Goal: Task Accomplishment & Management: Manage account settings

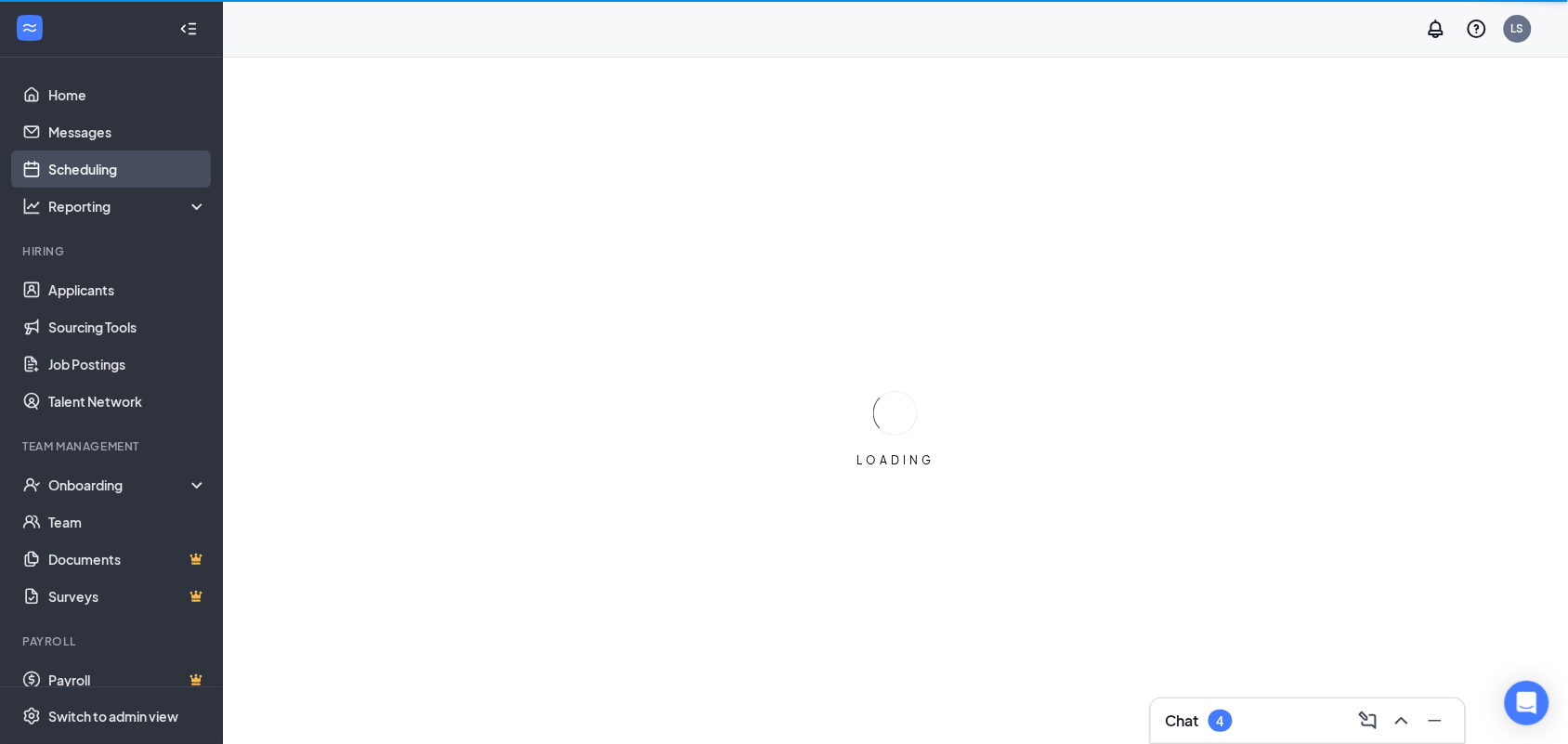
click at [109, 169] on link "Scheduling" at bounding box center [127, 169] width 159 height 37
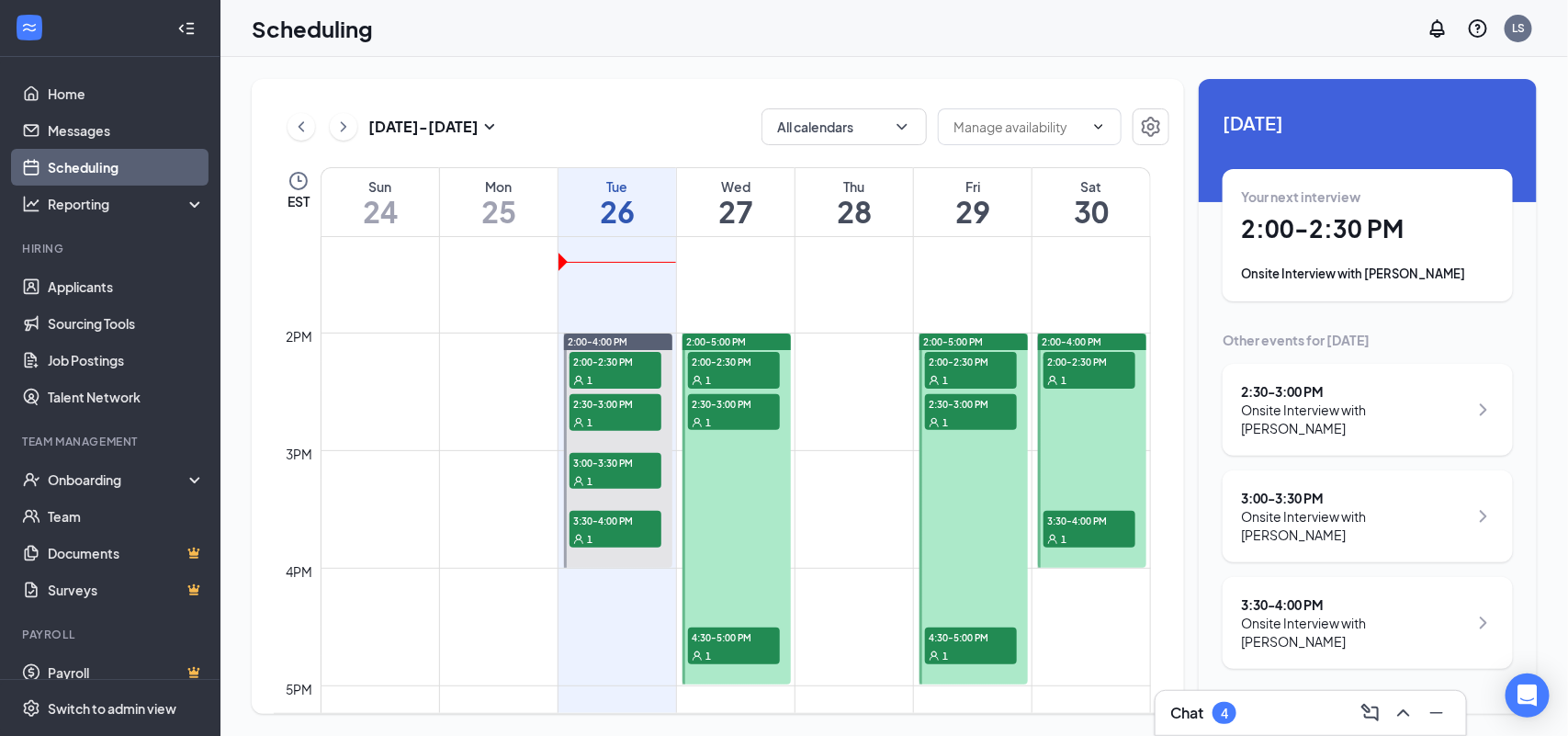
scroll to position [1592, 0]
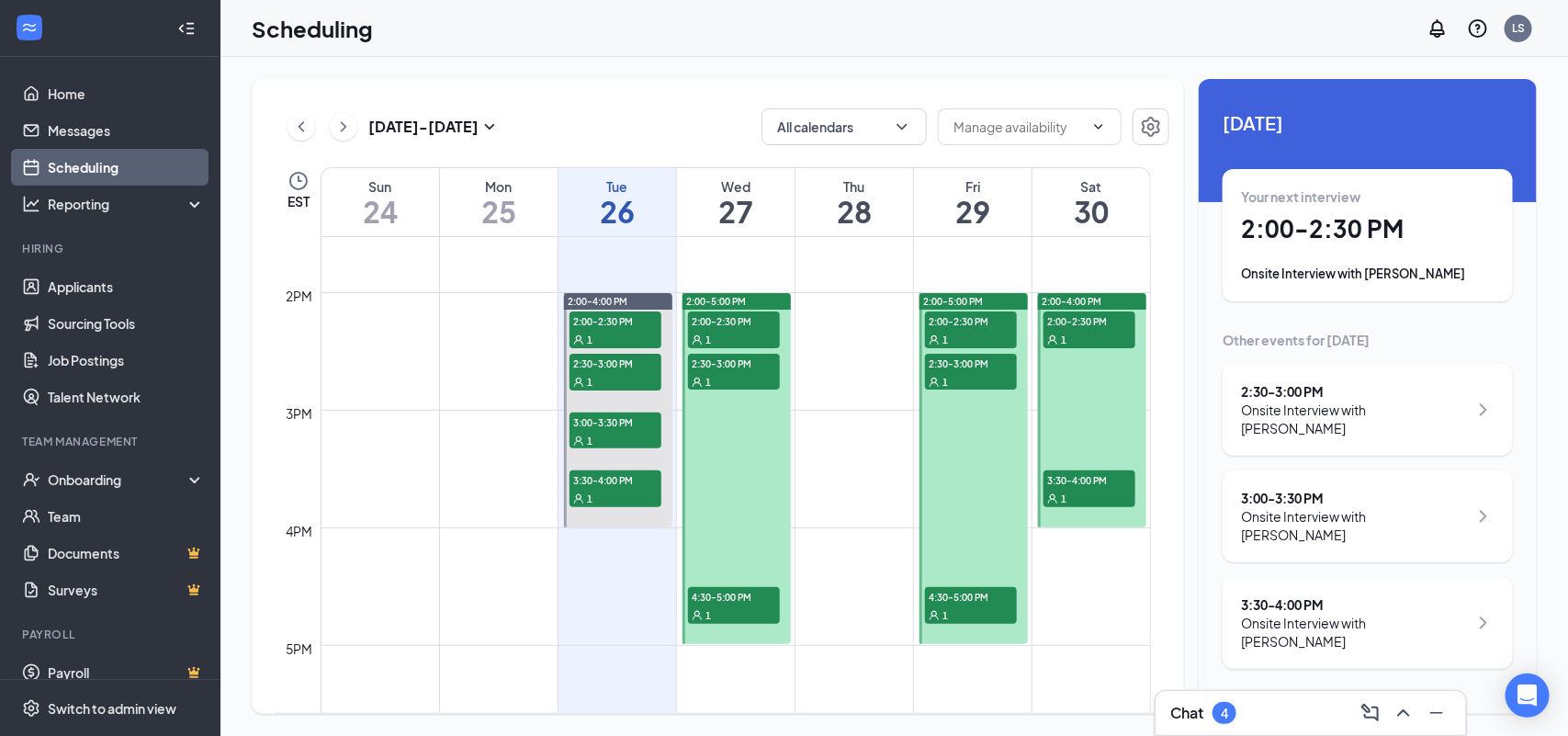
click at [743, 331] on div "1" at bounding box center [734, 338] width 92 height 19
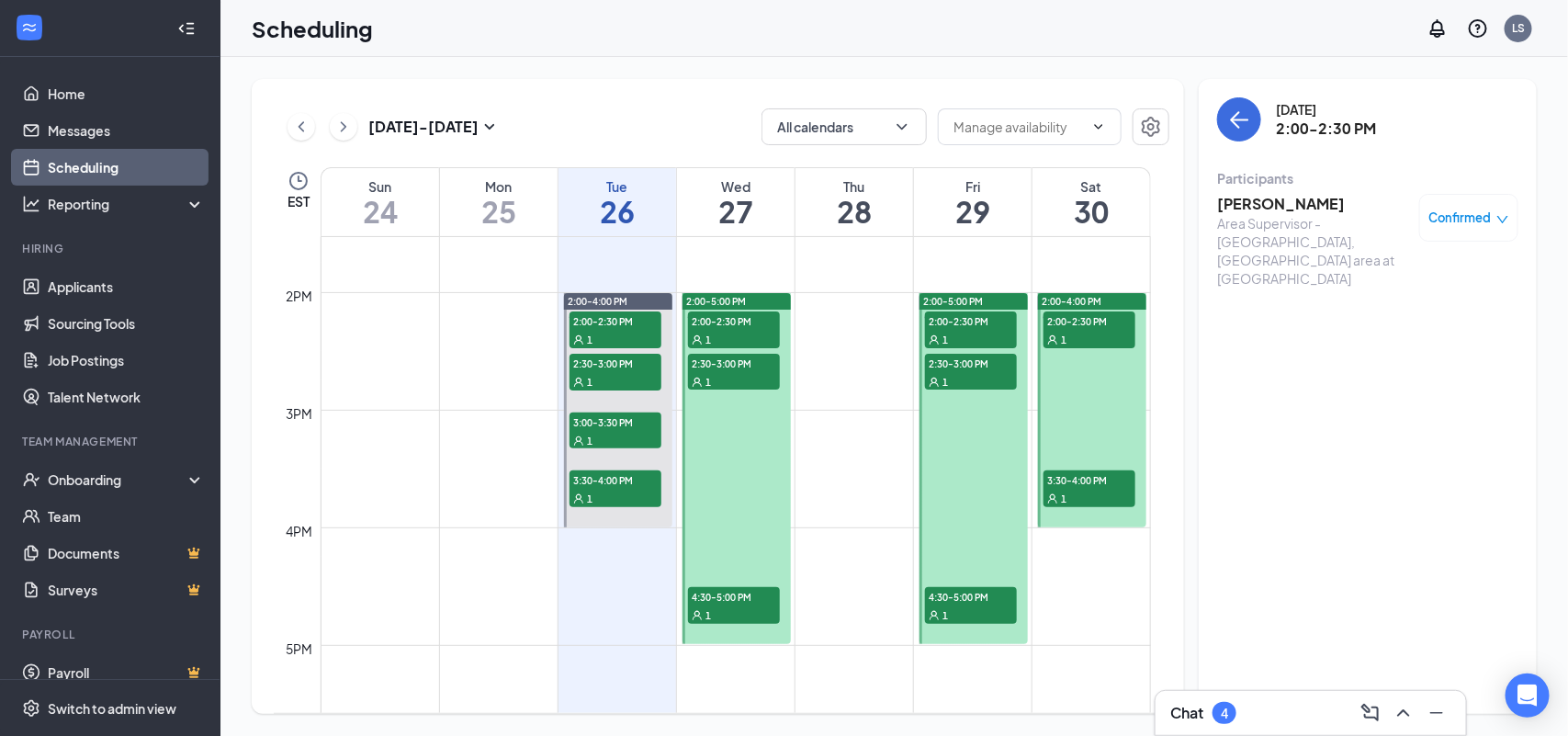
click at [742, 451] on div at bounding box center [737, 469] width 108 height 351
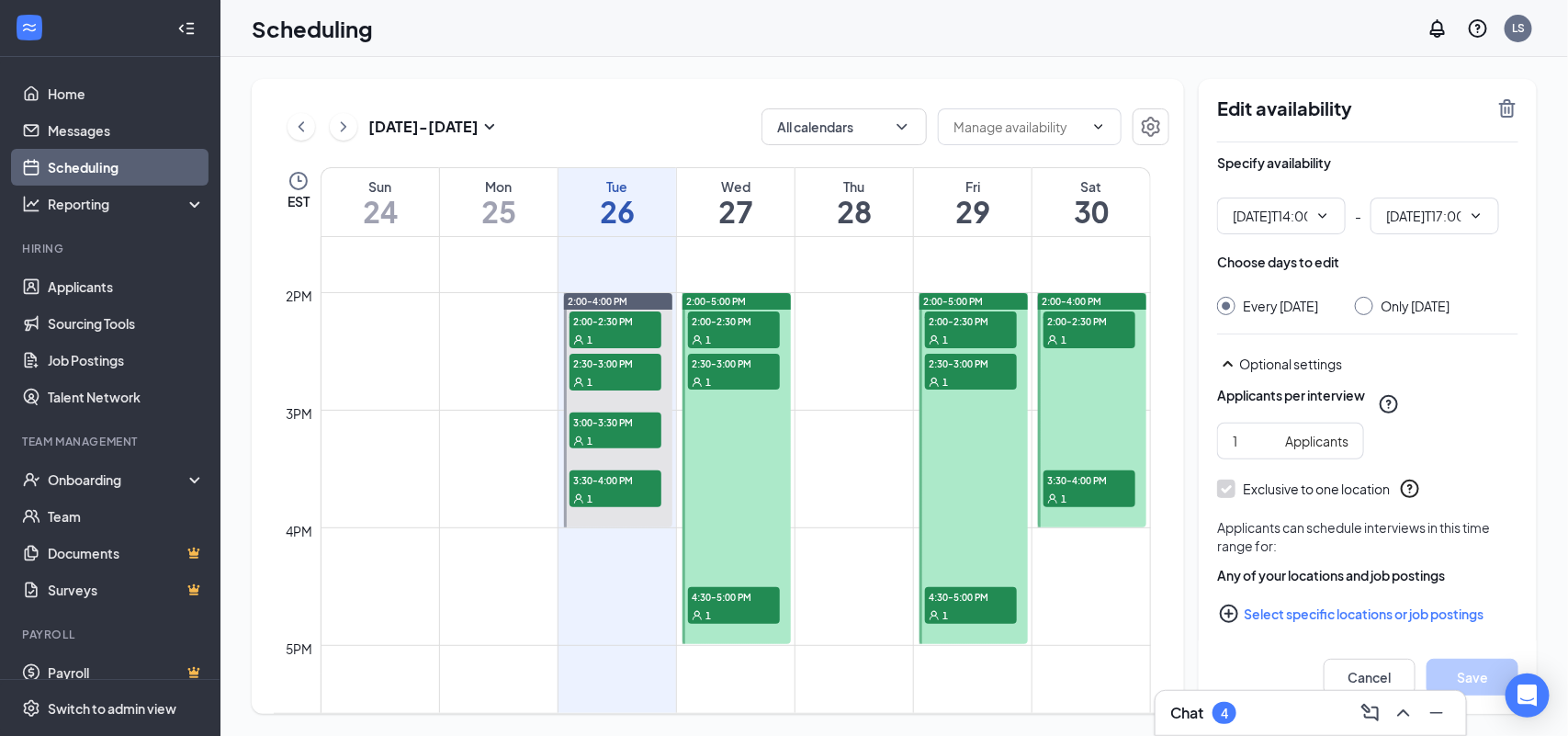
type input "02:00 PM"
type input "05:00 PM"
click at [747, 374] on div "1" at bounding box center [734, 381] width 92 height 19
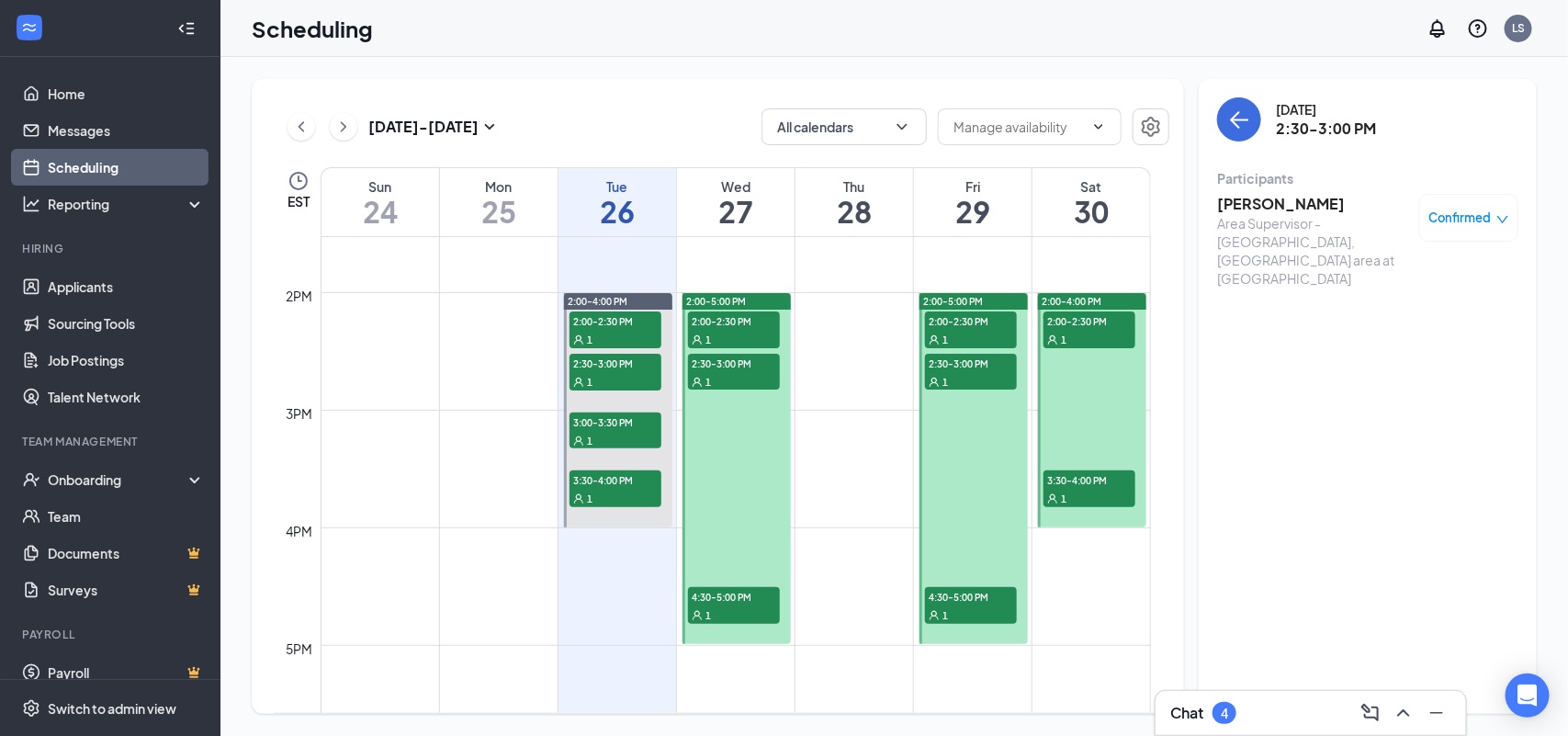
click at [750, 612] on div "1" at bounding box center [734, 614] width 92 height 19
click at [751, 488] on div at bounding box center [737, 469] width 108 height 351
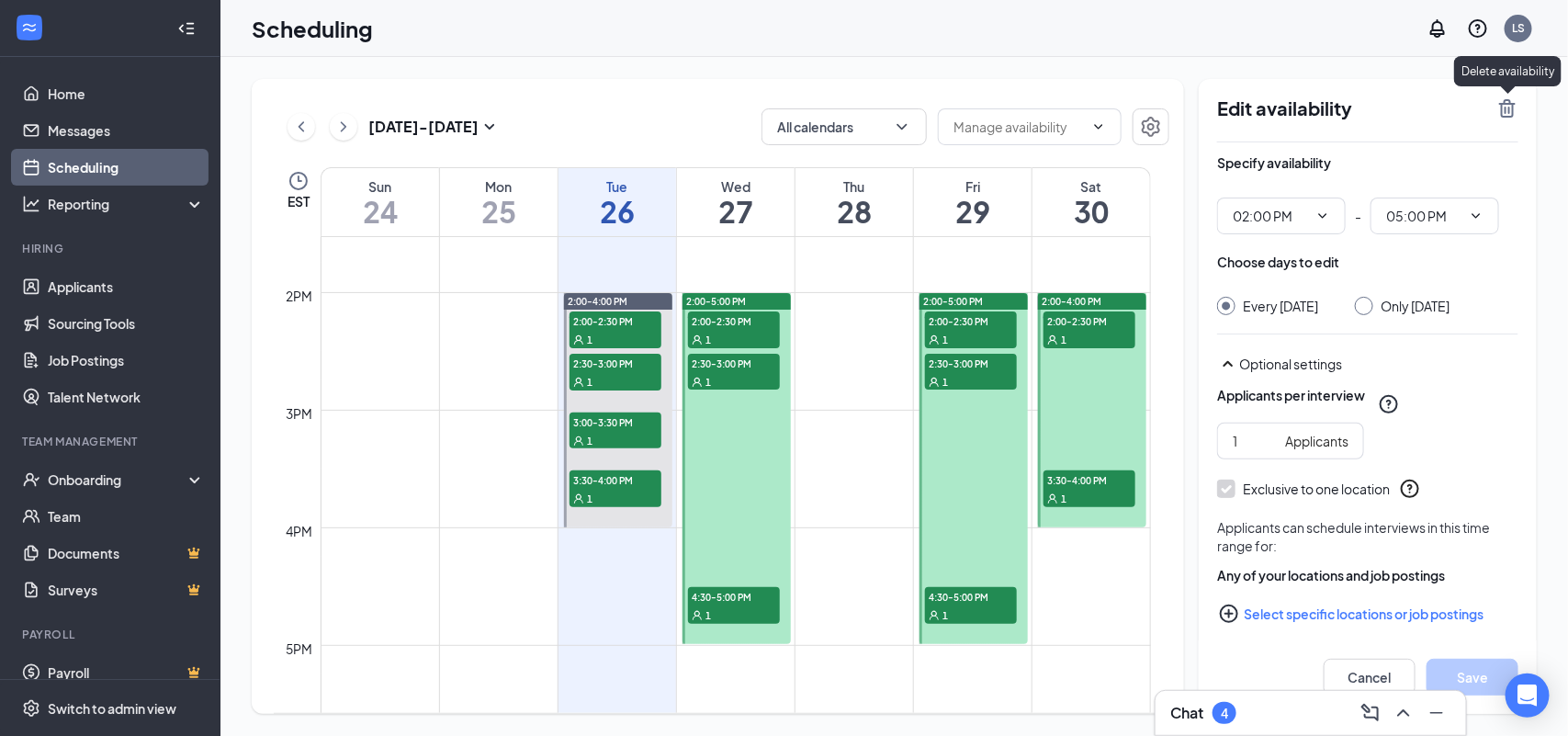
click at [1504, 107] on icon "TrashOutline" at bounding box center [1508, 108] width 22 height 22
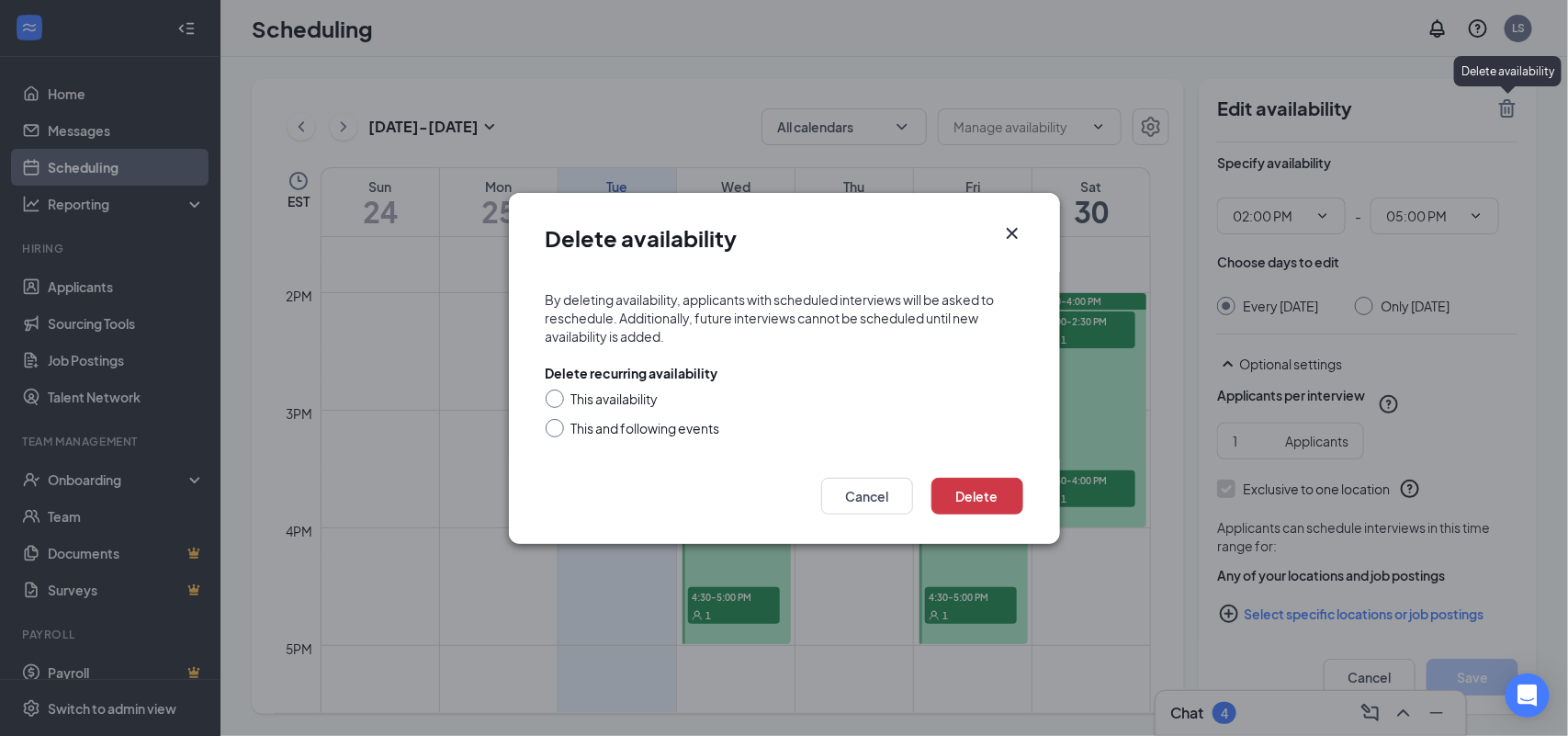
click at [599, 429] on div "This and following events" at bounding box center [645, 428] width 149 height 19
click at [558, 429] on input "This and following events" at bounding box center [552, 425] width 13 height 13
radio input "true"
click at [984, 503] on button "Delete" at bounding box center [977, 496] width 92 height 37
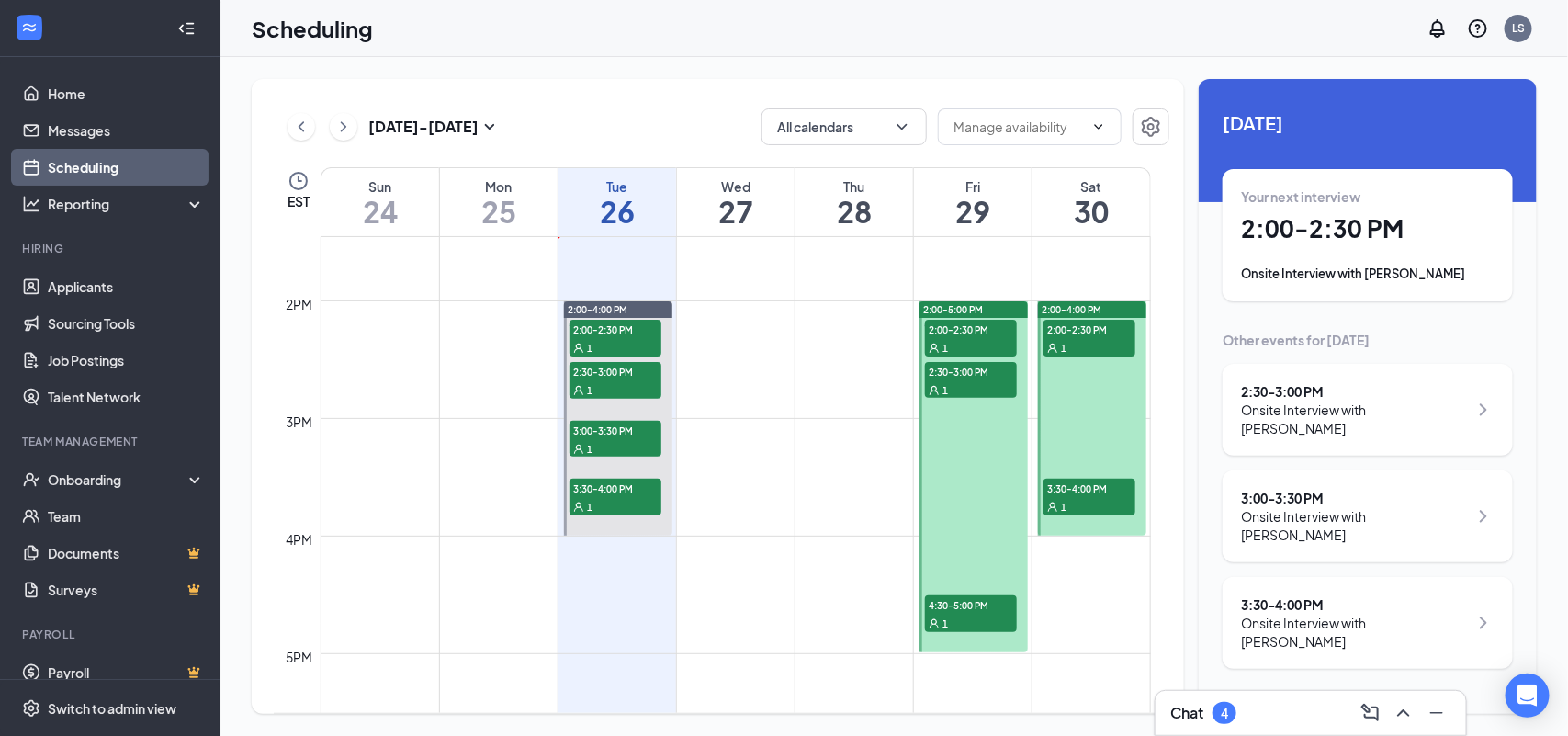
scroll to position [1592, 0]
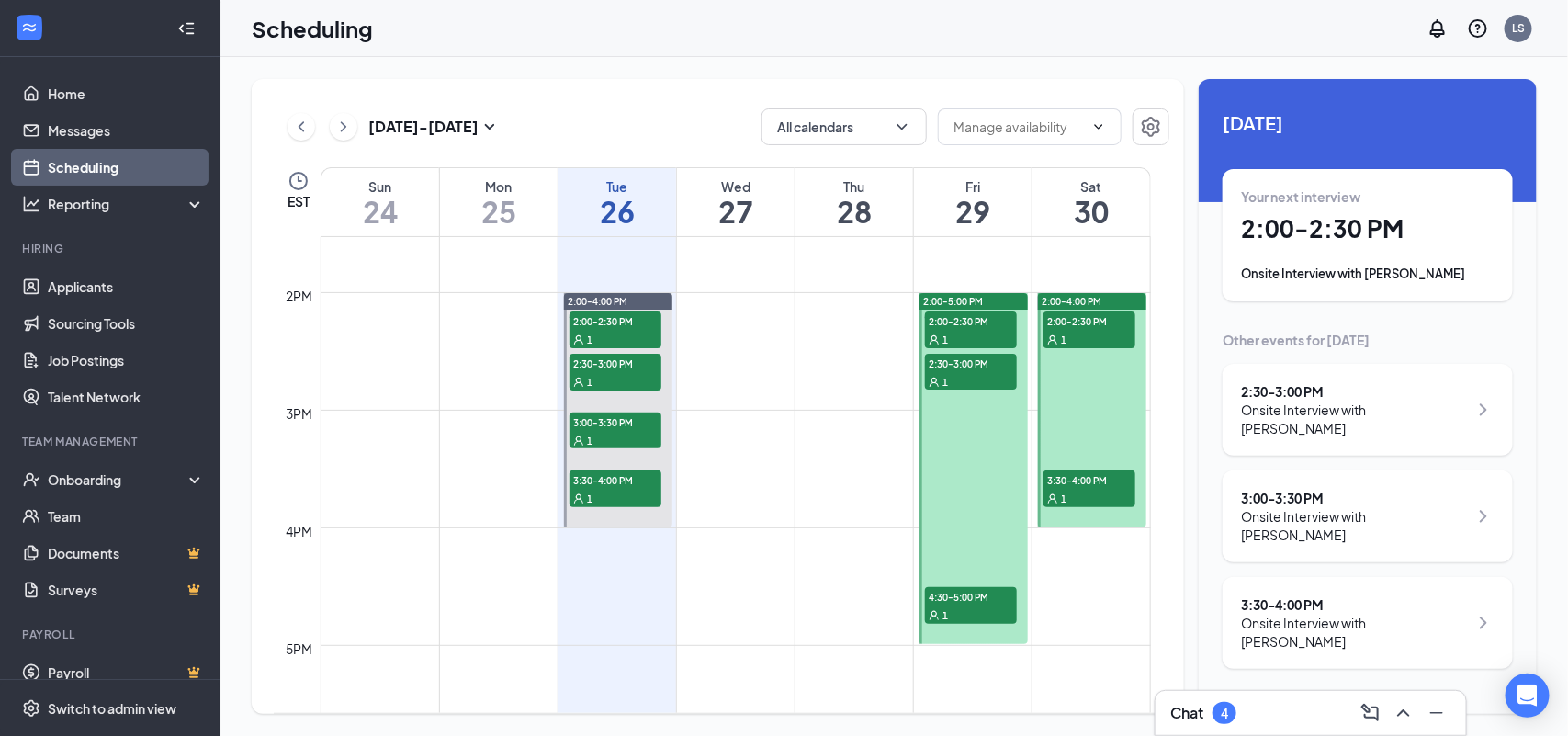
click at [983, 446] on div at bounding box center [974, 469] width 108 height 351
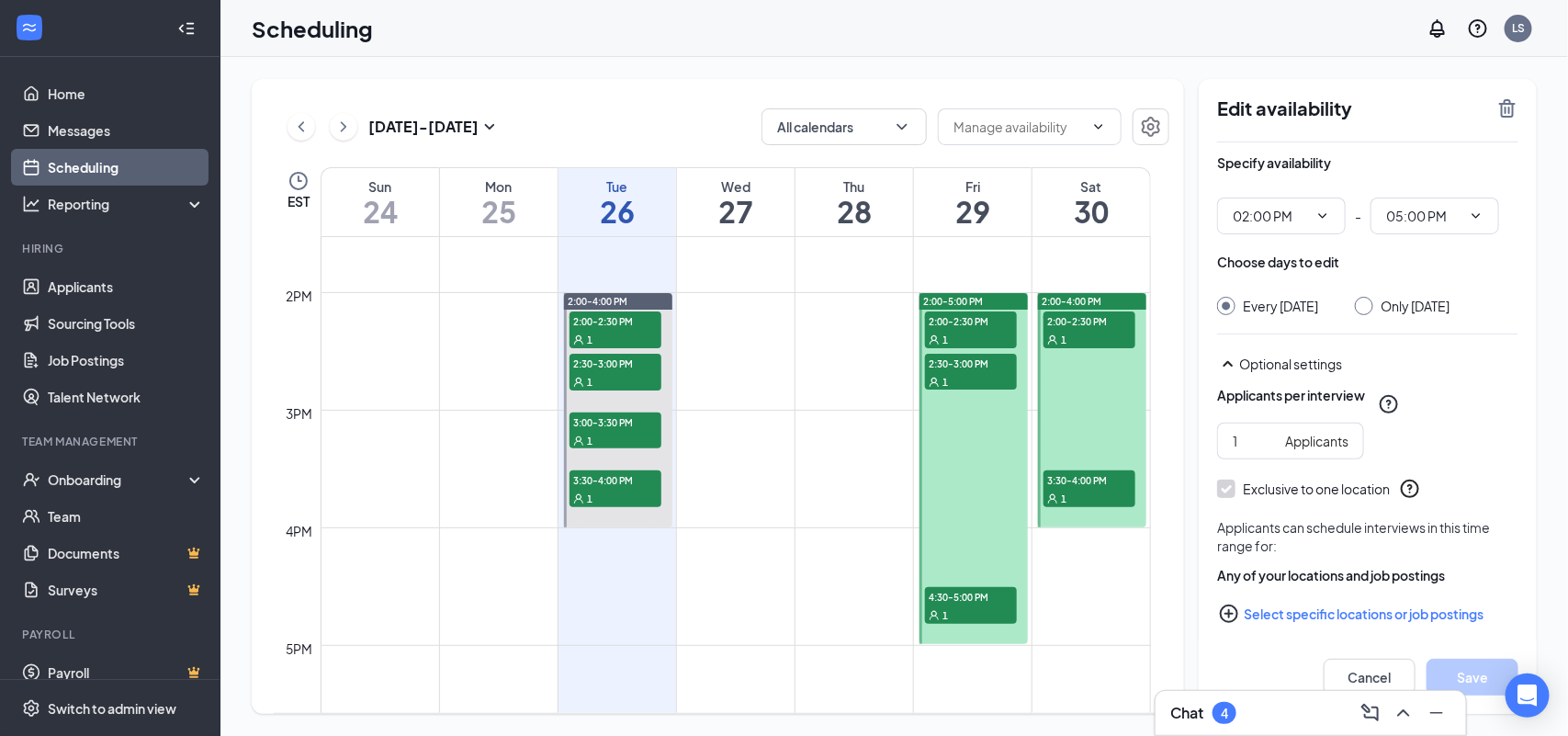
click at [974, 329] on div "1" at bounding box center [971, 338] width 92 height 19
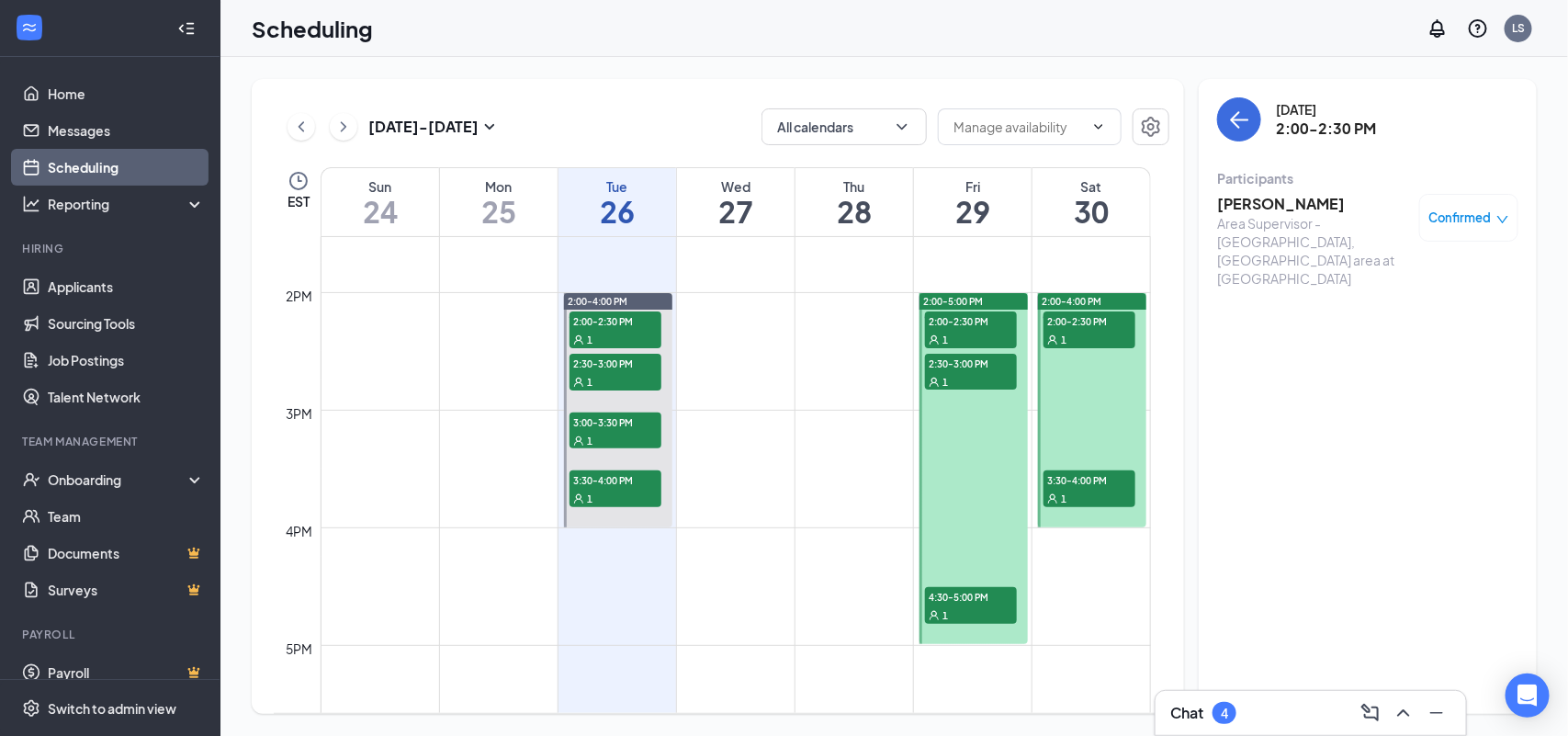
click at [972, 356] on span "2:30-3:00 PM" at bounding box center [971, 363] width 92 height 19
click at [974, 602] on span "4:30-5:00 PM" at bounding box center [971, 596] width 92 height 19
click at [978, 455] on div at bounding box center [974, 469] width 108 height 351
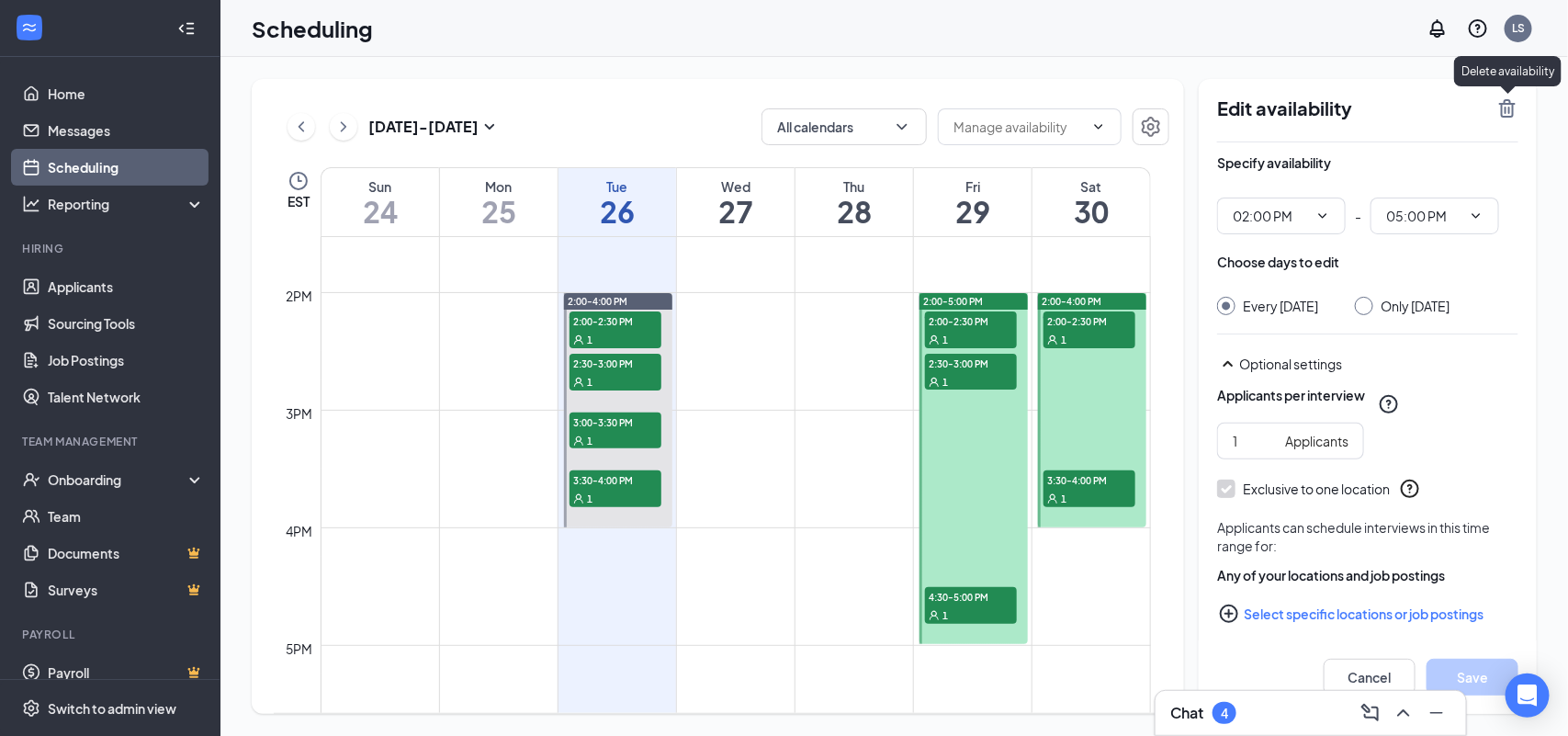
click at [1511, 112] on icon "TrashOutline" at bounding box center [1508, 108] width 22 height 22
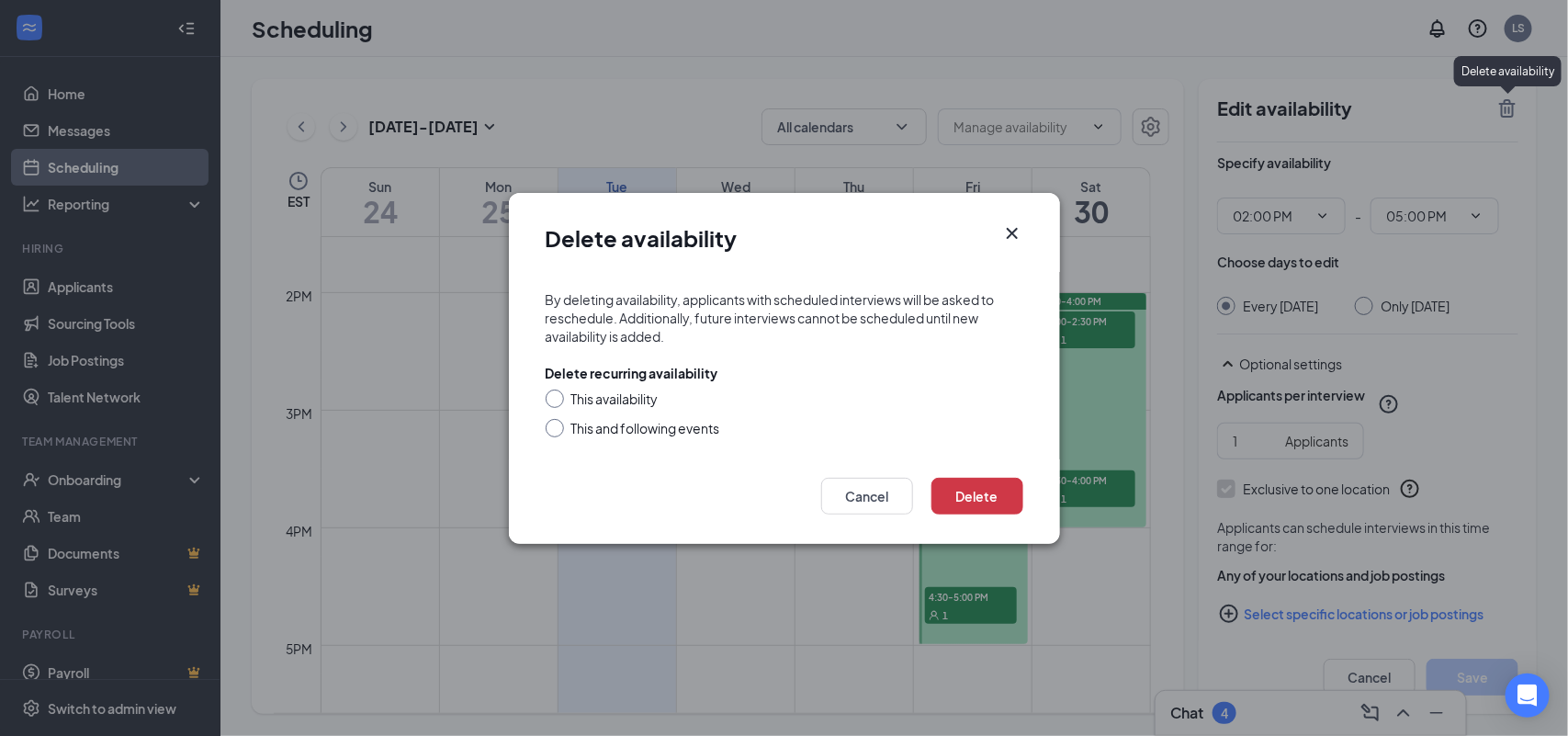
click at [715, 427] on div "This and following events" at bounding box center [645, 428] width 149 height 19
click at [558, 427] on input "This and following events" at bounding box center [552, 425] width 13 height 13
radio input "true"
click at [960, 493] on button "Delete" at bounding box center [977, 496] width 92 height 37
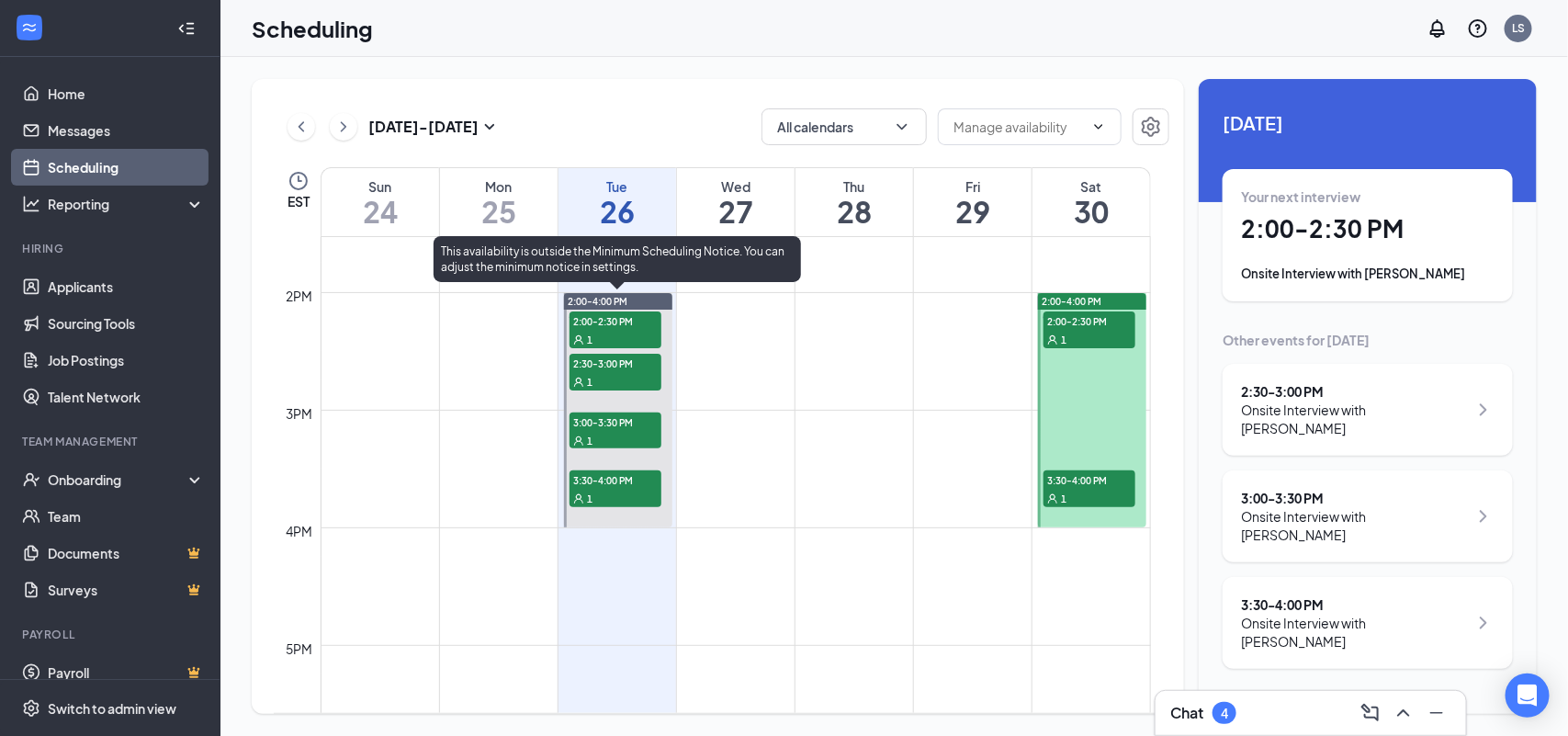
click at [638, 425] on span "3:00-3:30 PM" at bounding box center [616, 421] width 92 height 19
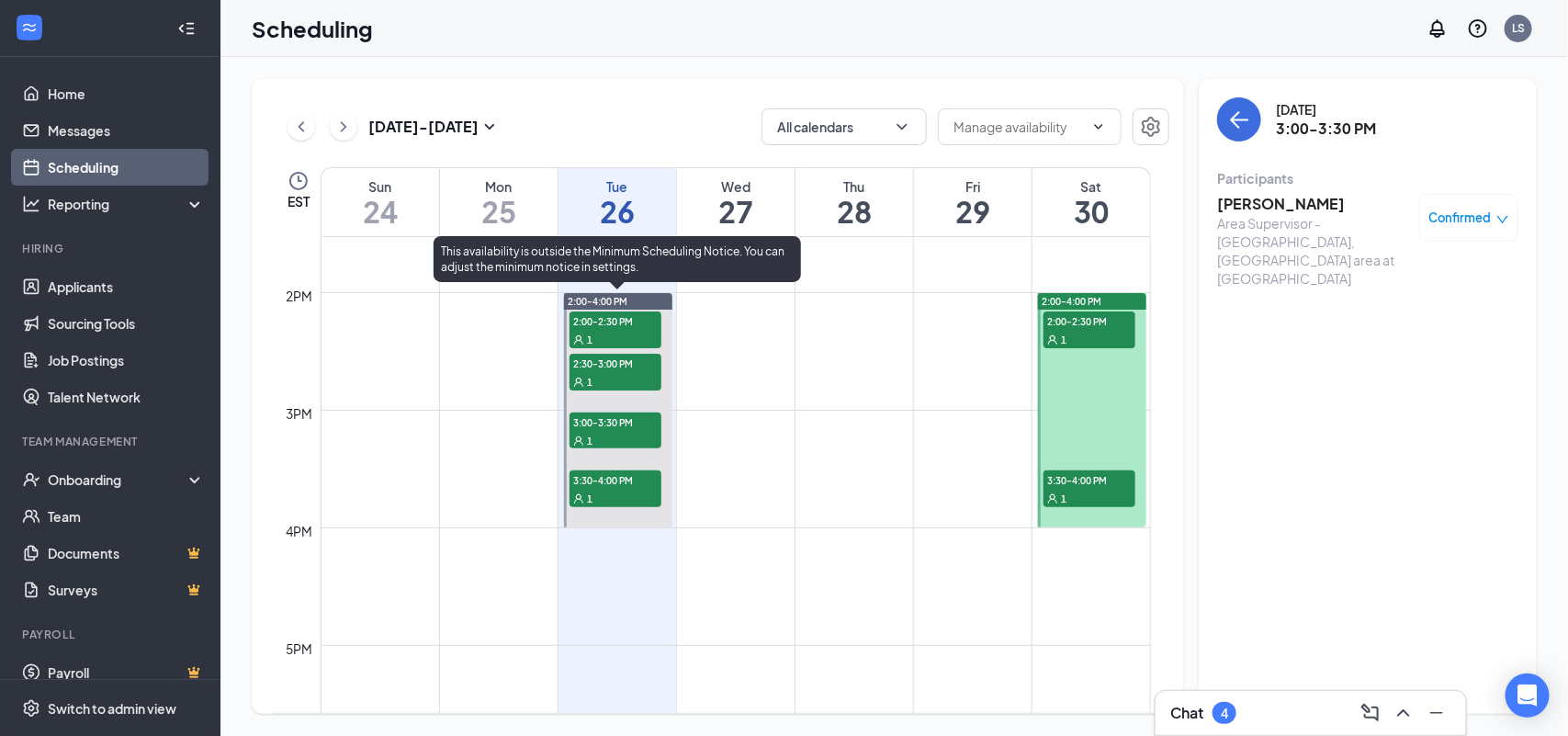
click at [640, 377] on div "1" at bounding box center [616, 381] width 92 height 19
click at [643, 330] on div "1" at bounding box center [616, 338] width 92 height 19
click at [635, 484] on span "3:30-4:00 PM" at bounding box center [616, 480] width 92 height 19
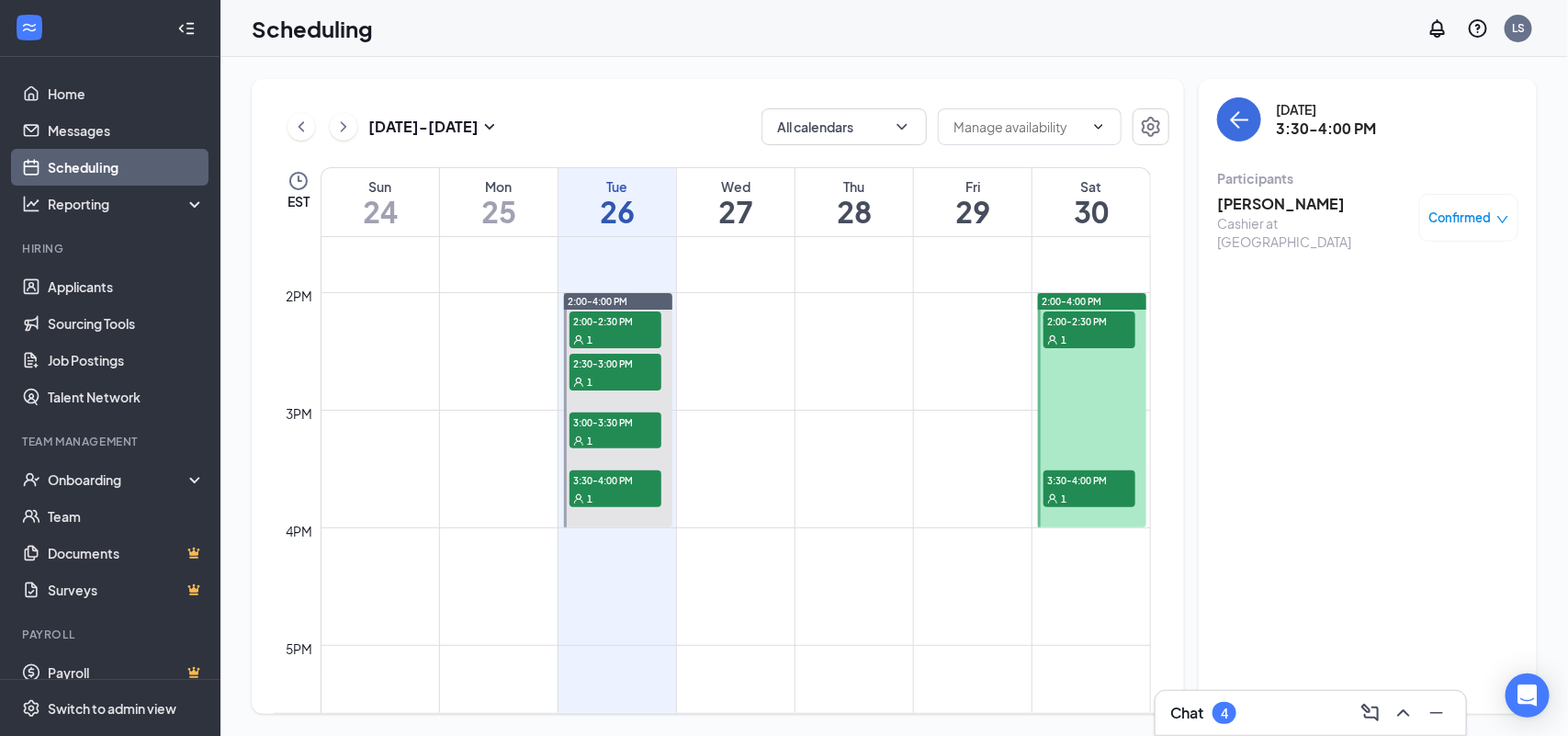
click at [1078, 400] on div at bounding box center [1091, 410] width 107 height 234
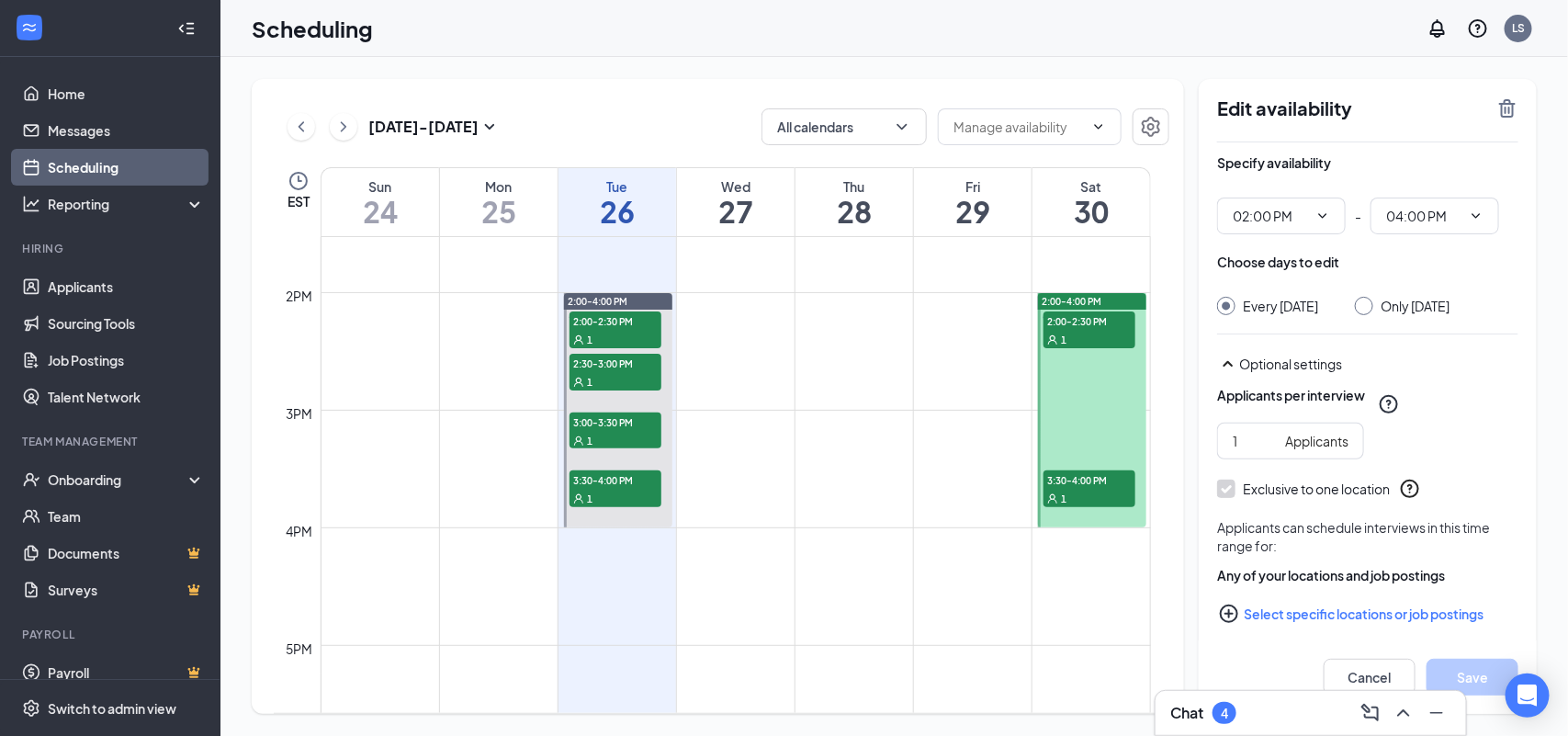
click at [1072, 329] on div "1" at bounding box center [1090, 338] width 92 height 19
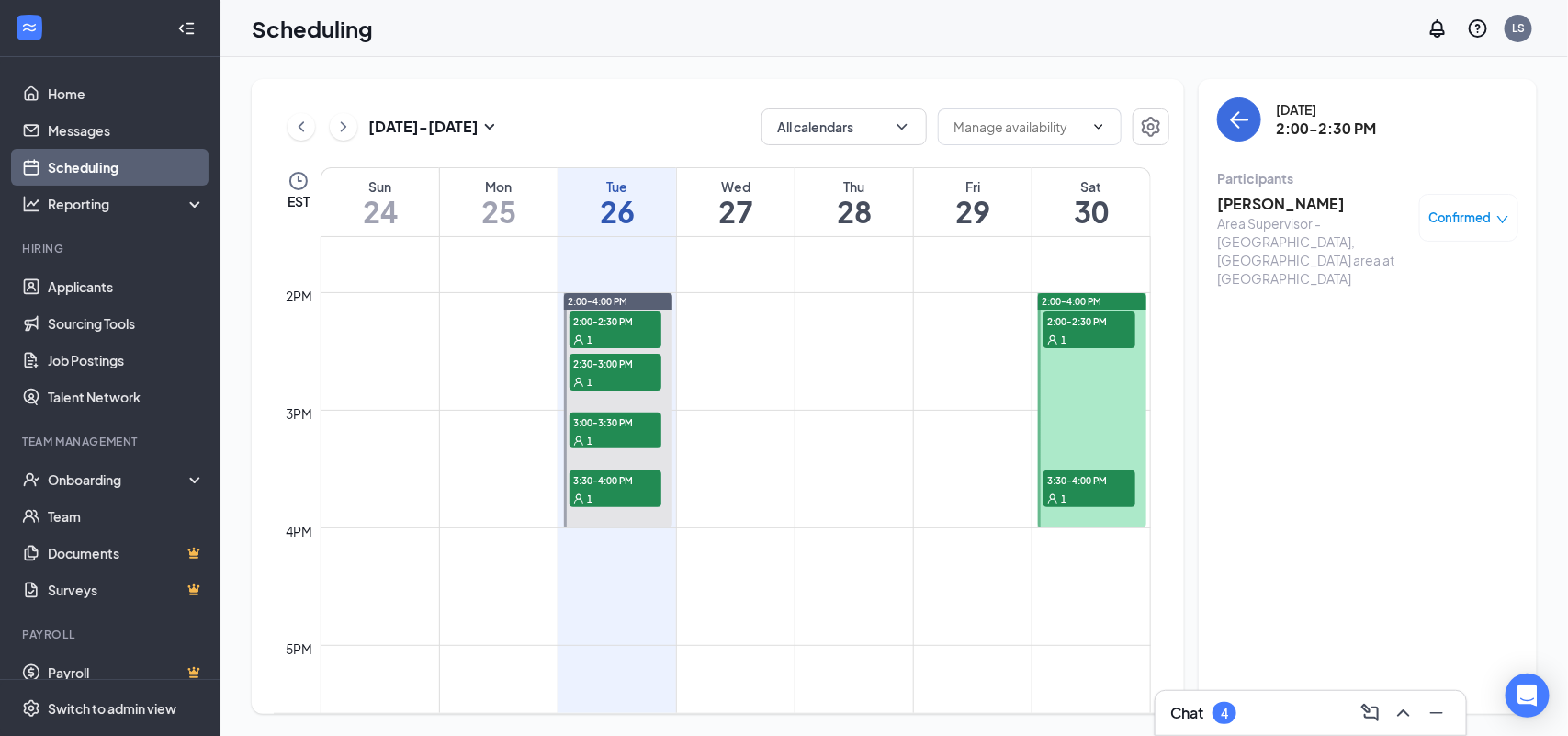
click at [1073, 490] on div "1" at bounding box center [1090, 498] width 92 height 19
click at [1078, 409] on div at bounding box center [1091, 410] width 107 height 234
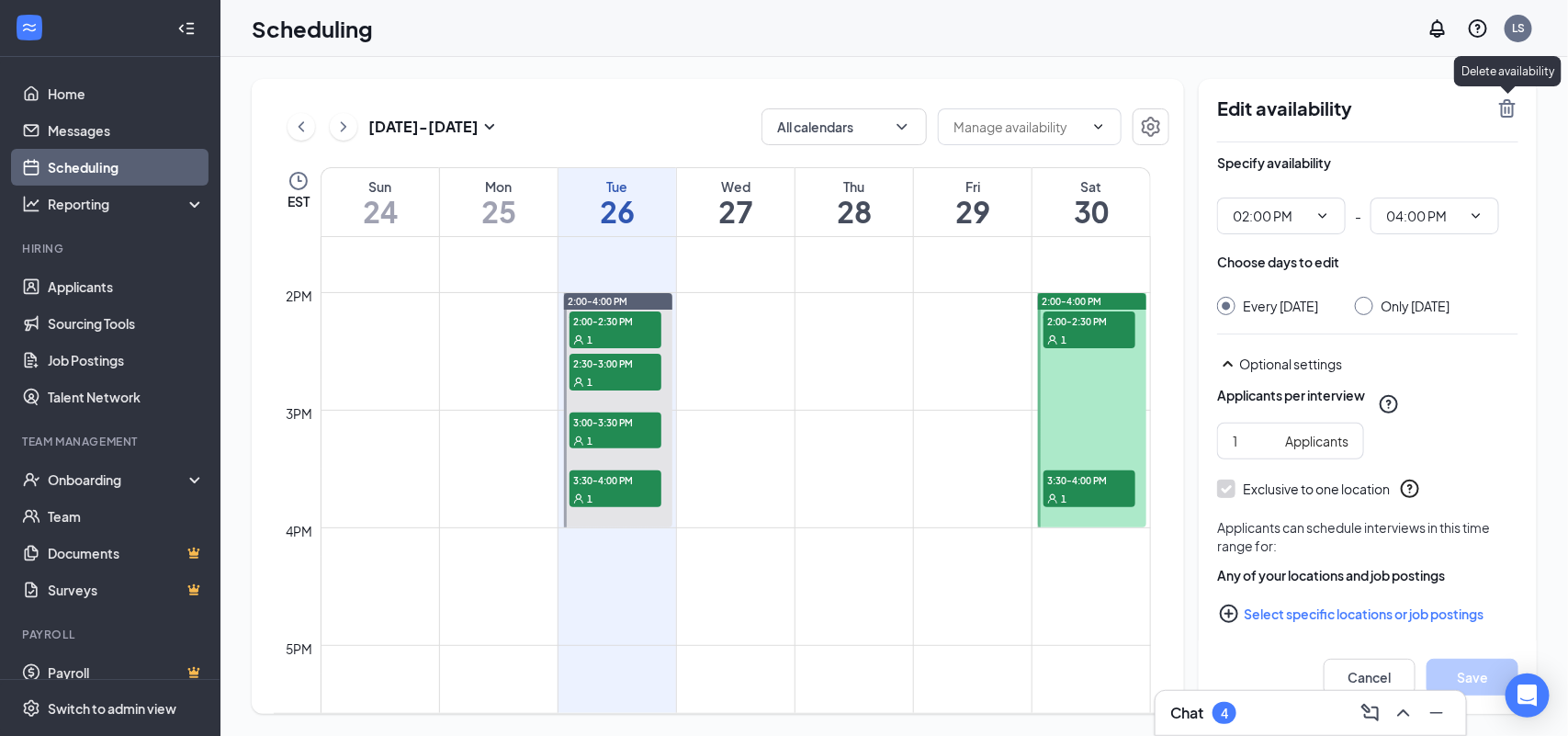
click at [1510, 104] on icon "TrashOutline" at bounding box center [1508, 108] width 17 height 19
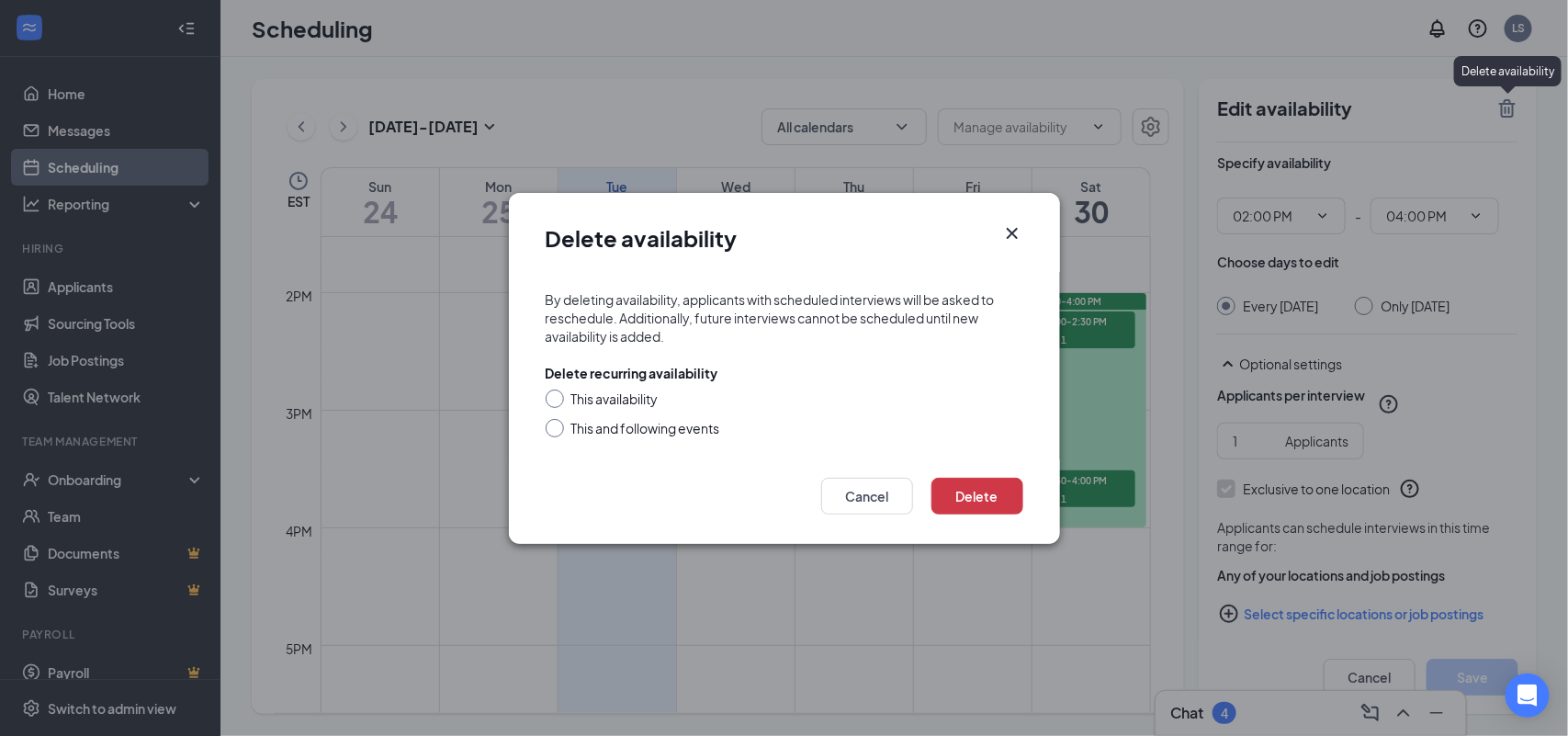
click at [627, 428] on div "This and following events" at bounding box center [645, 428] width 149 height 19
click at [558, 428] on input "This and following events" at bounding box center [552, 425] width 13 height 13
radio input "true"
click at [980, 488] on button "Delete" at bounding box center [977, 496] width 92 height 37
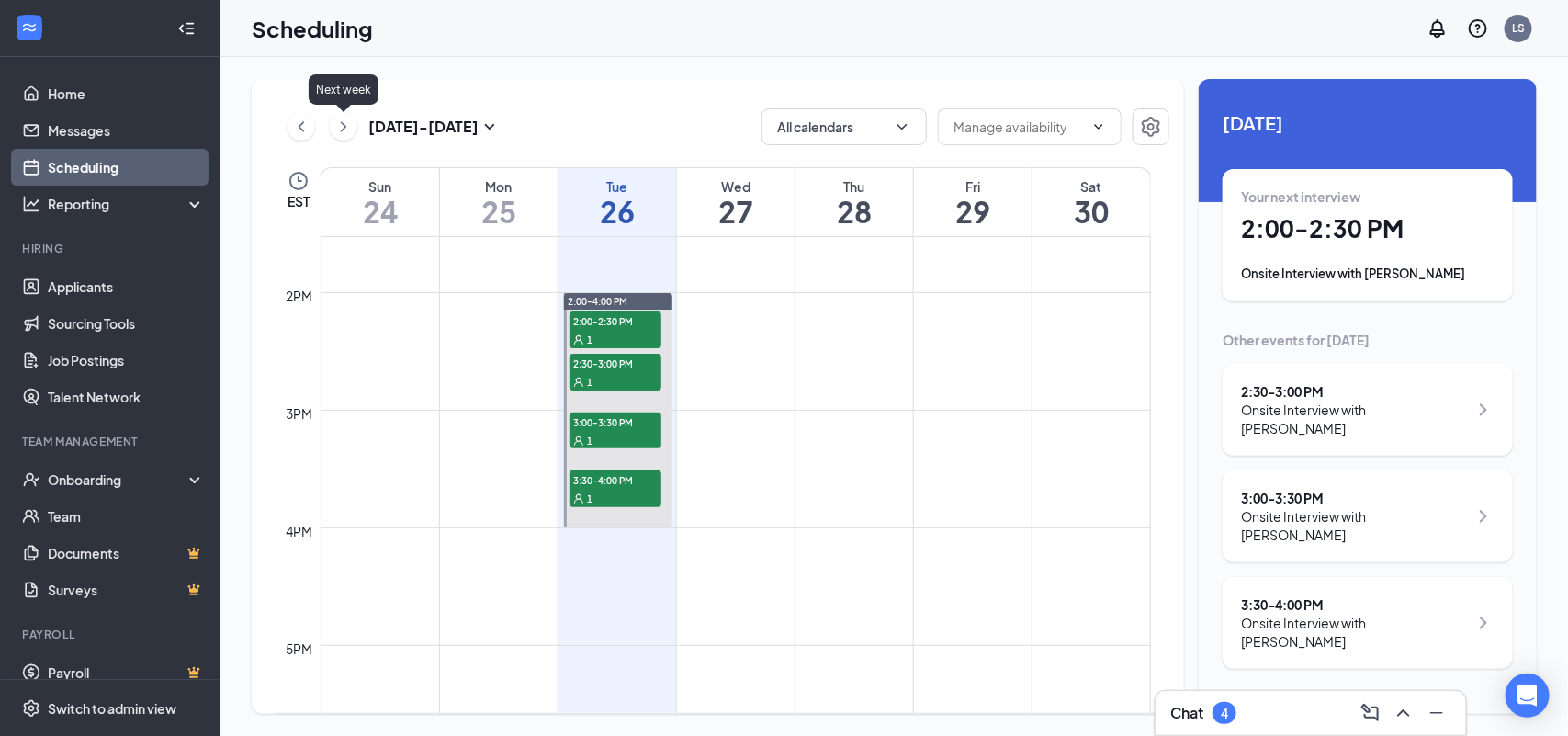
click at [347, 124] on icon "ChevronRight" at bounding box center [343, 127] width 19 height 22
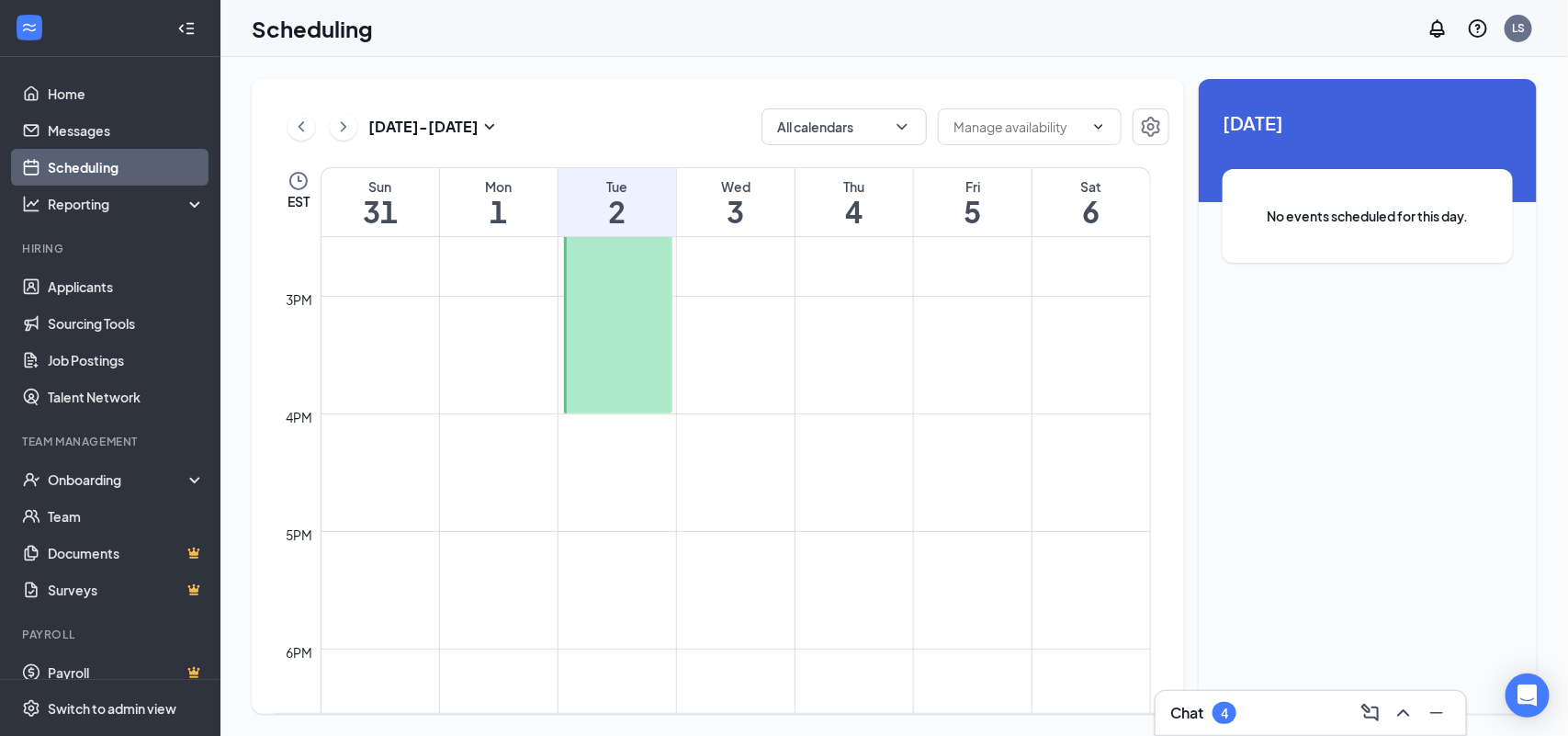
scroll to position [1707, 0]
click at [606, 323] on div at bounding box center [618, 295] width 108 height 234
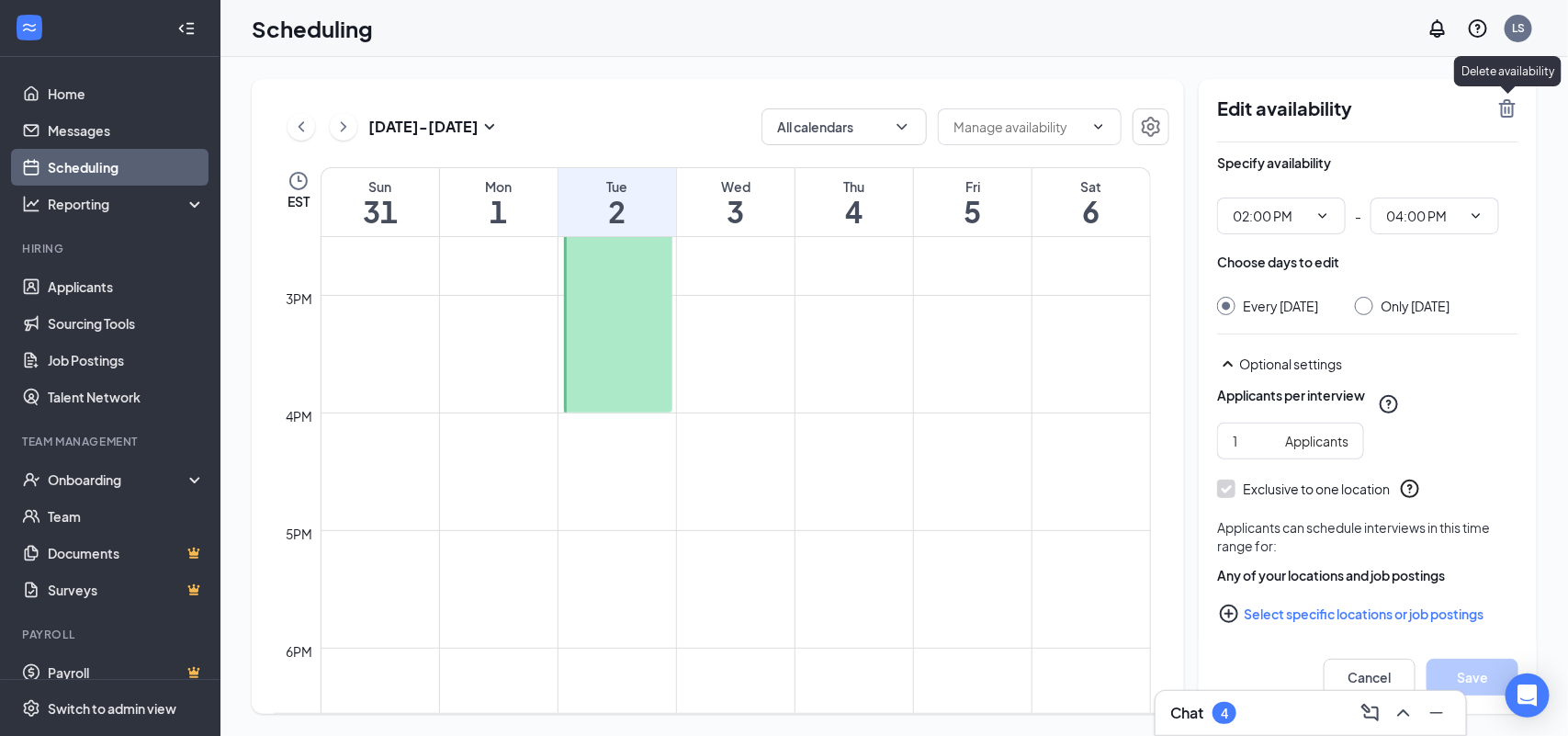
click at [1512, 108] on icon "TrashOutline" at bounding box center [1508, 108] width 22 height 22
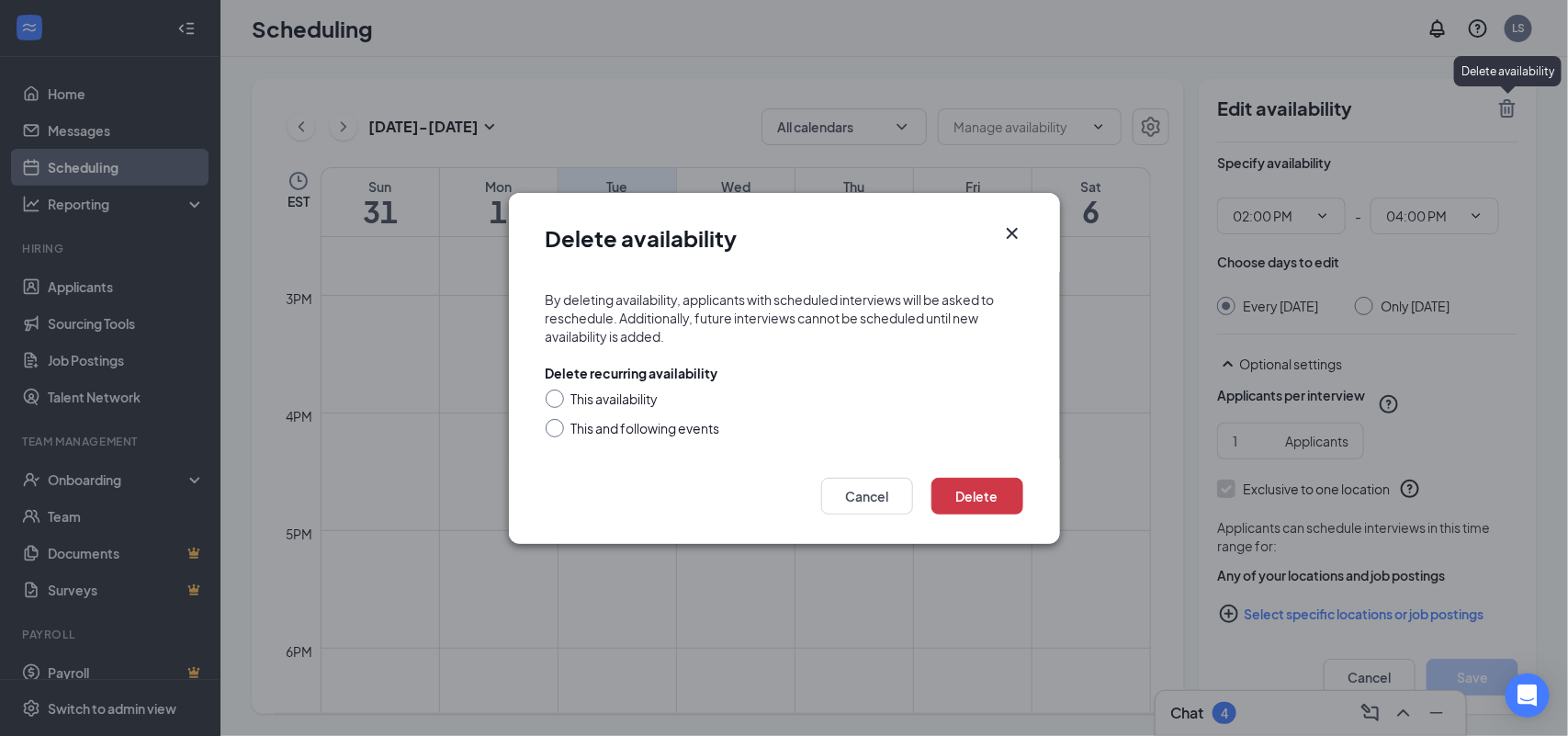
click at [613, 427] on div "This and following events" at bounding box center [645, 428] width 149 height 19
click at [558, 427] on input "This and following events" at bounding box center [552, 425] width 13 height 13
radio input "true"
click at [975, 501] on button "Delete" at bounding box center [977, 496] width 92 height 37
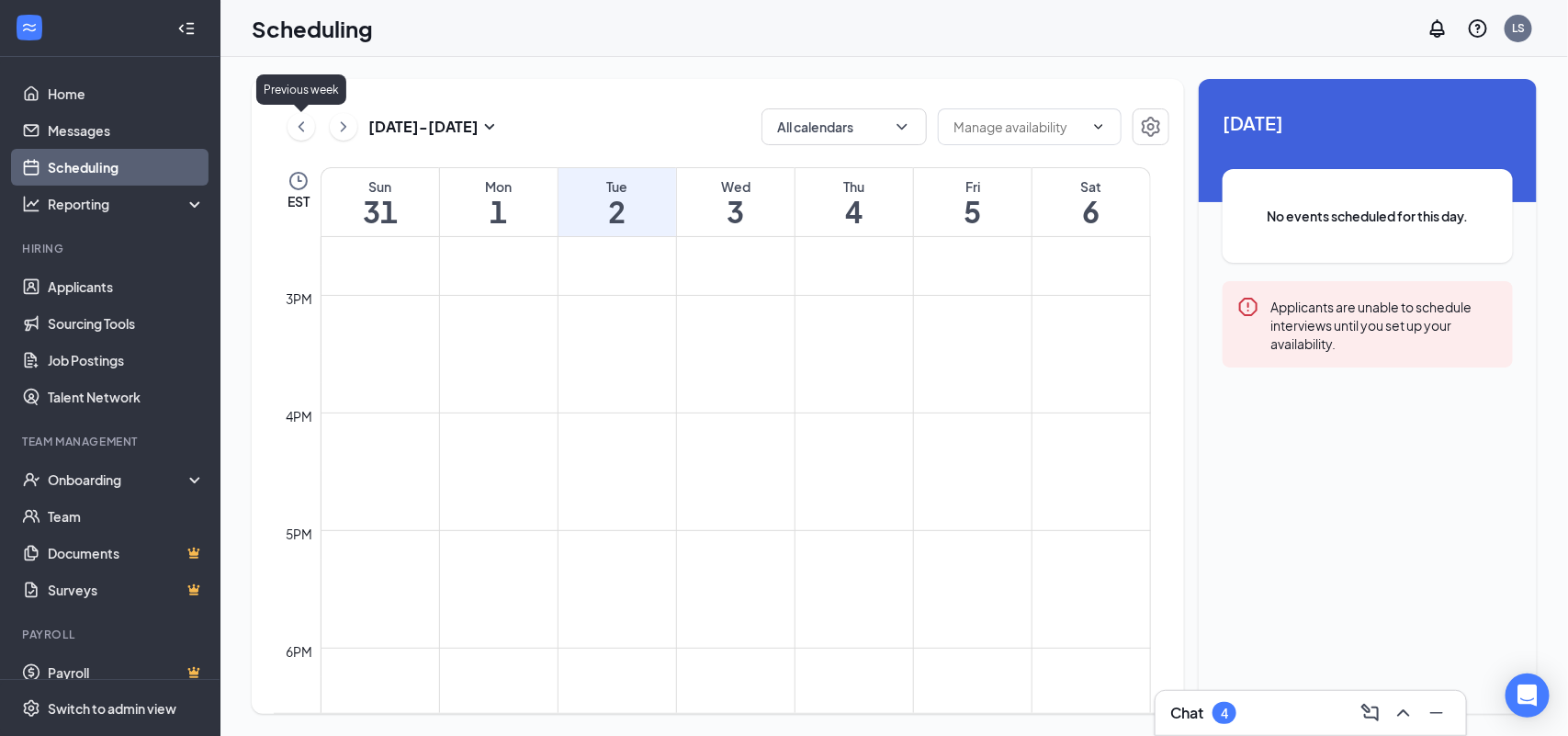
click at [297, 129] on icon "ChevronLeft" at bounding box center [301, 127] width 19 height 22
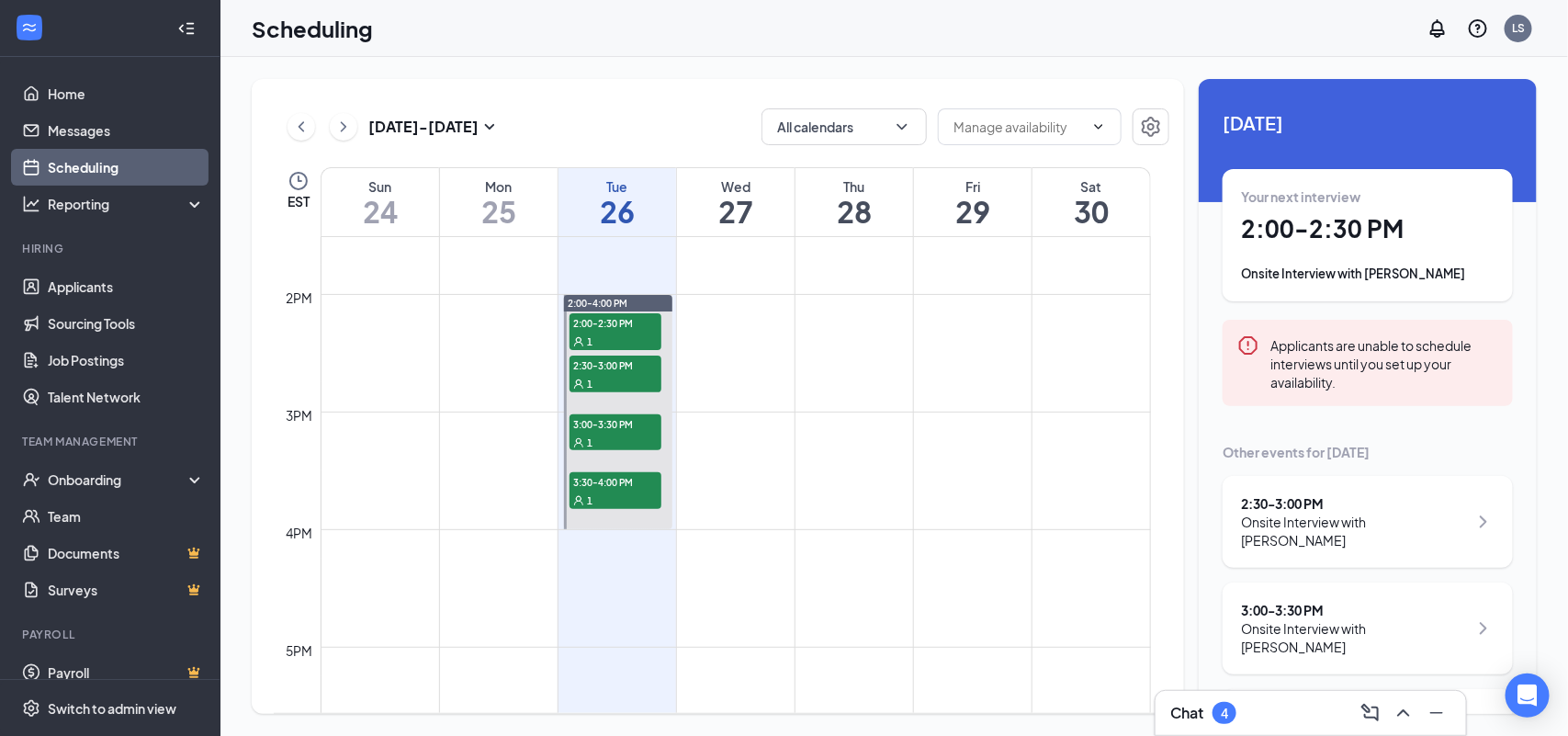
scroll to position [1592, 0]
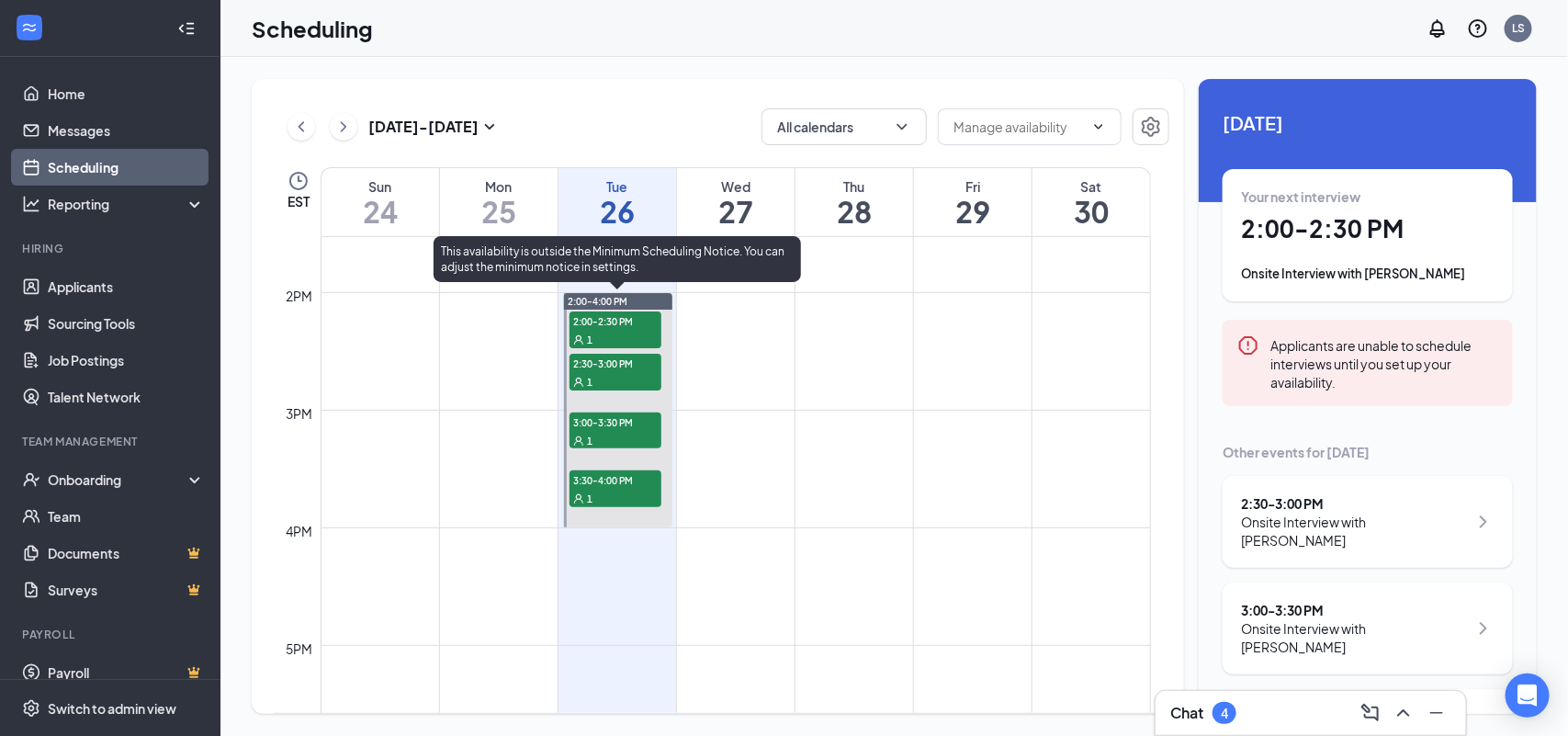
click at [619, 330] on div "1" at bounding box center [616, 338] width 92 height 19
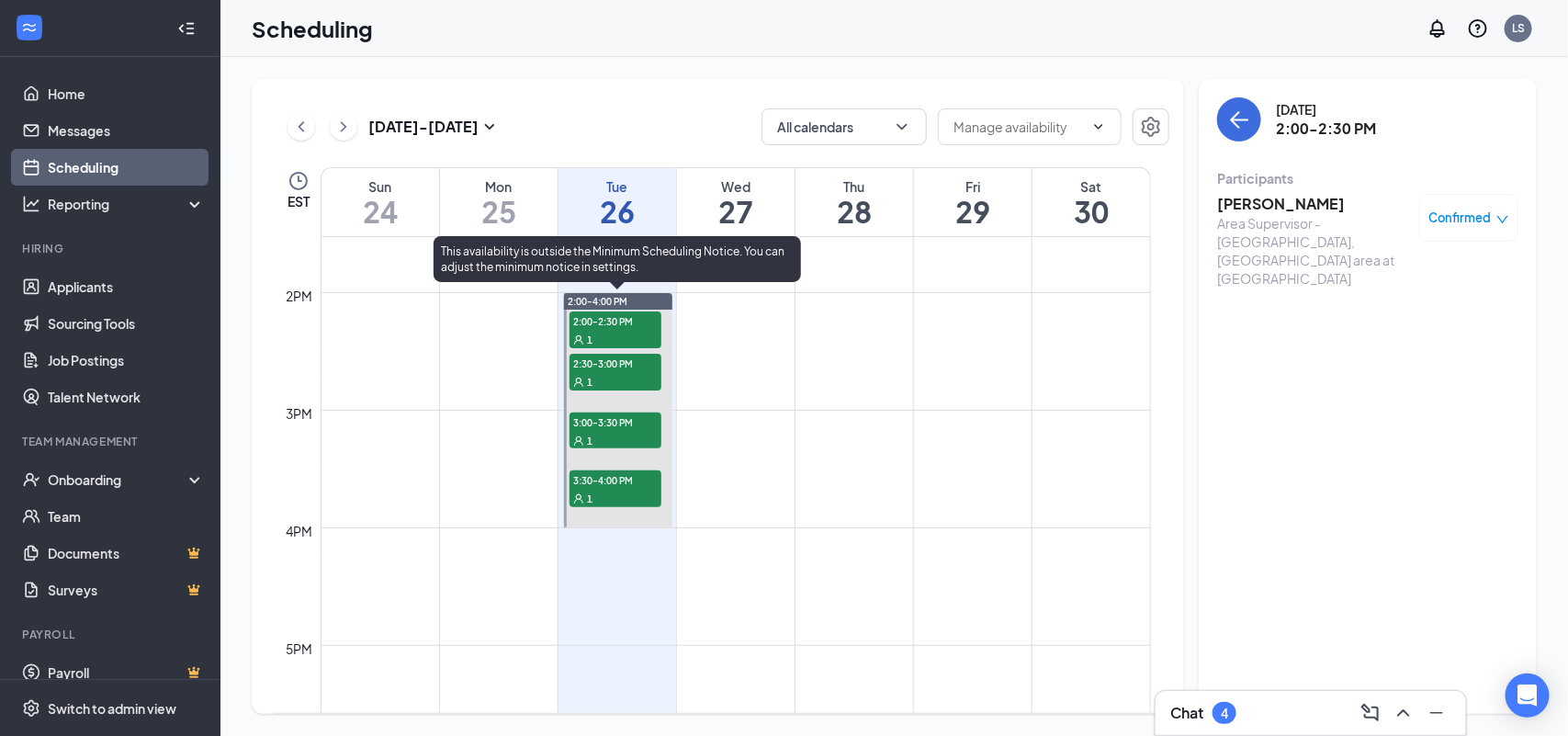
click at [635, 357] on span "2:30-3:00 PM" at bounding box center [616, 363] width 92 height 19
click at [643, 416] on span "3:00-3:30 PM" at bounding box center [616, 421] width 92 height 19
click at [630, 474] on span "3:30-4:00 PM" at bounding box center [616, 480] width 92 height 19
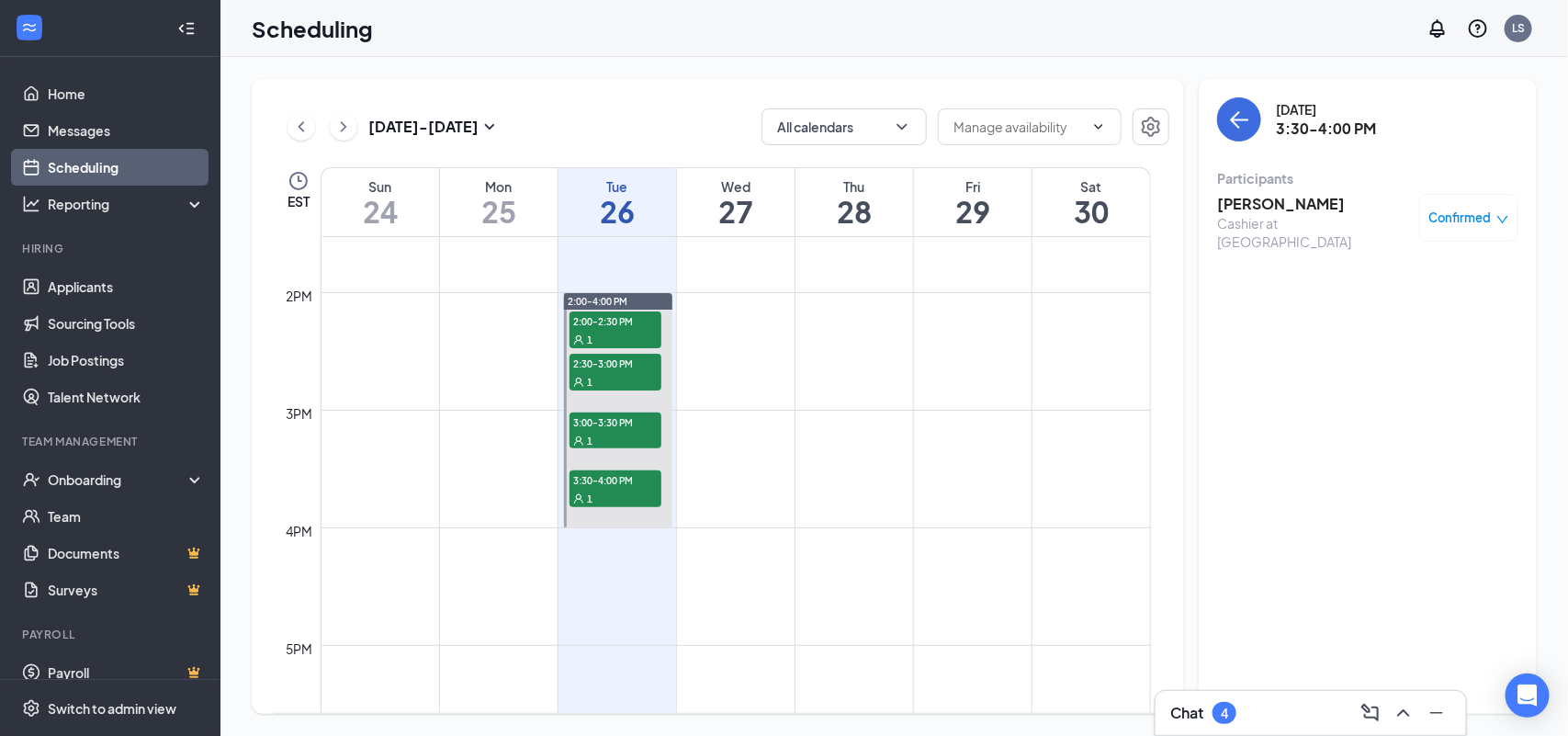
click at [659, 121] on div "[DATE] - [DATE] All calendars" at bounding box center [721, 127] width 896 height 37
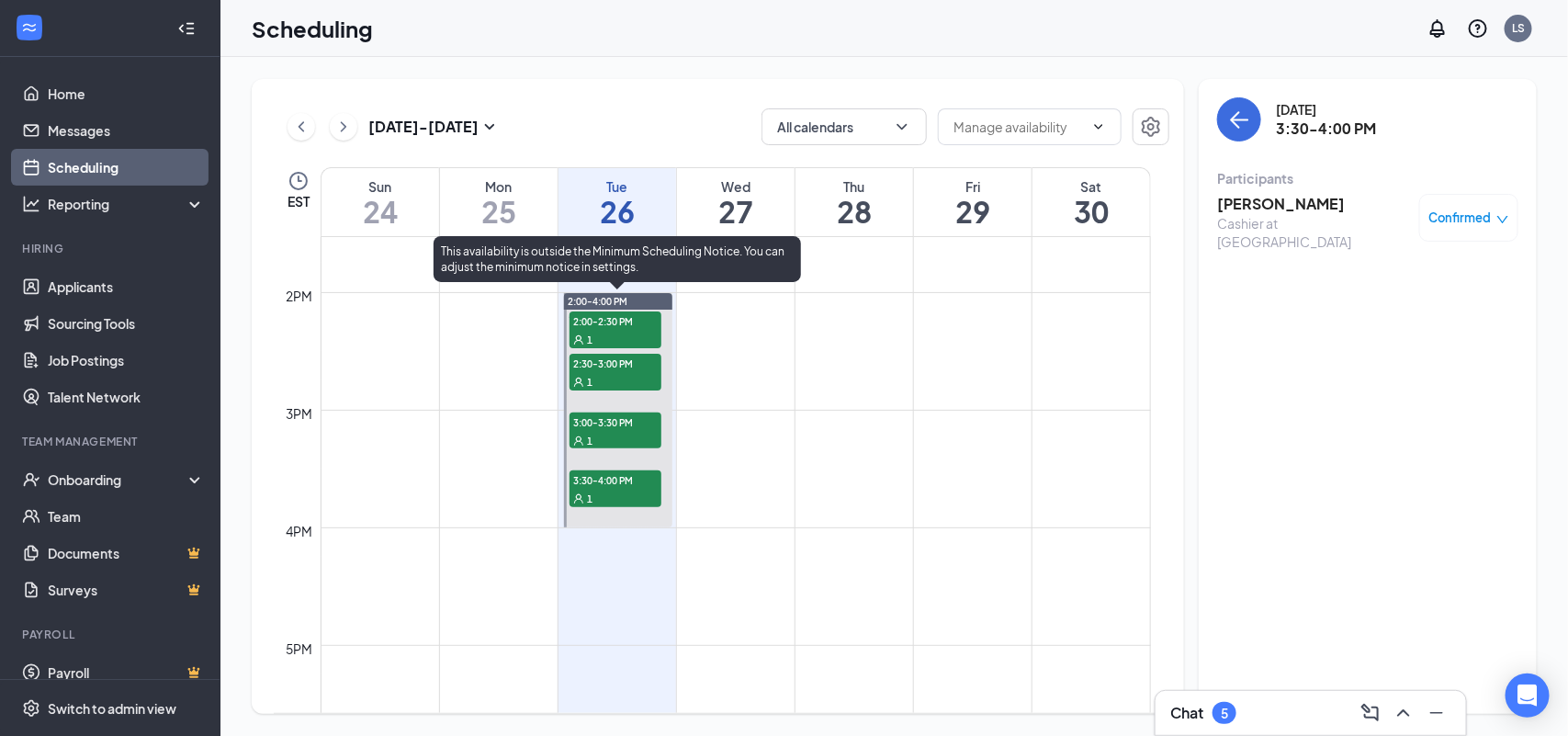
click at [638, 456] on div at bounding box center [618, 410] width 108 height 234
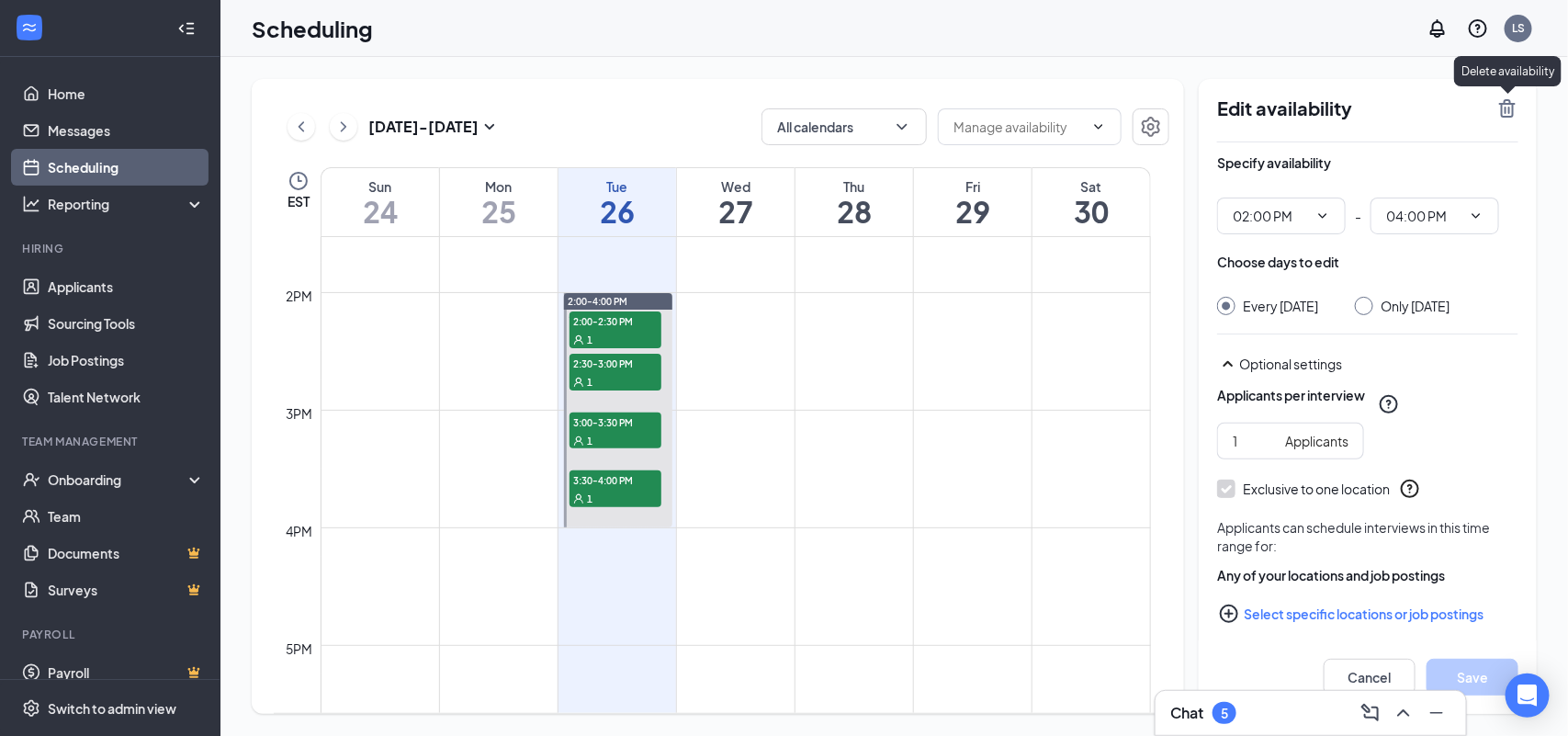
click at [1504, 110] on icon "TrashOutline" at bounding box center [1508, 108] width 22 height 22
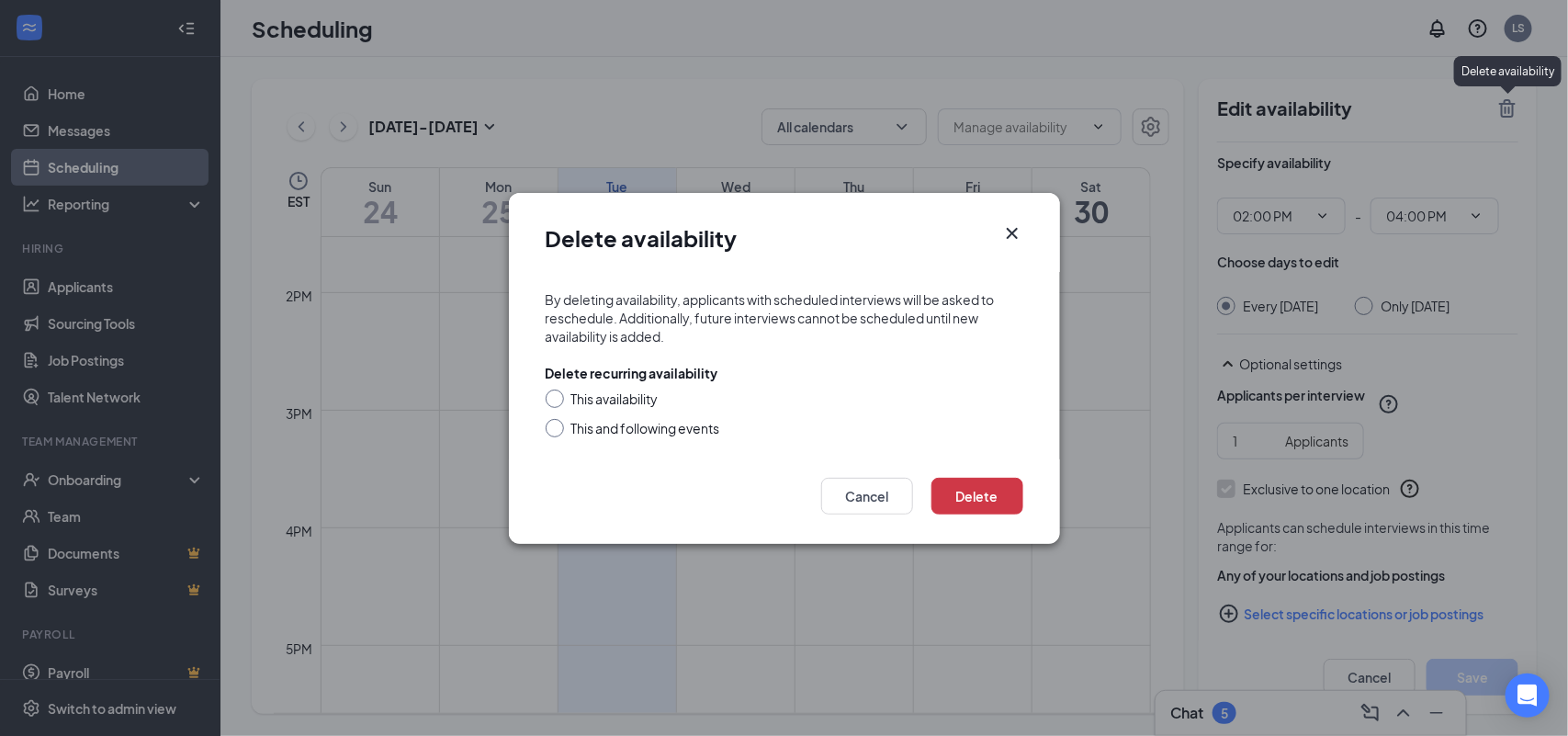
click at [622, 424] on div "This and following events" at bounding box center [645, 428] width 149 height 19
click at [558, 424] on input "This and following events" at bounding box center [552, 425] width 13 height 13
radio input "true"
click at [961, 487] on button "Delete" at bounding box center [977, 496] width 92 height 37
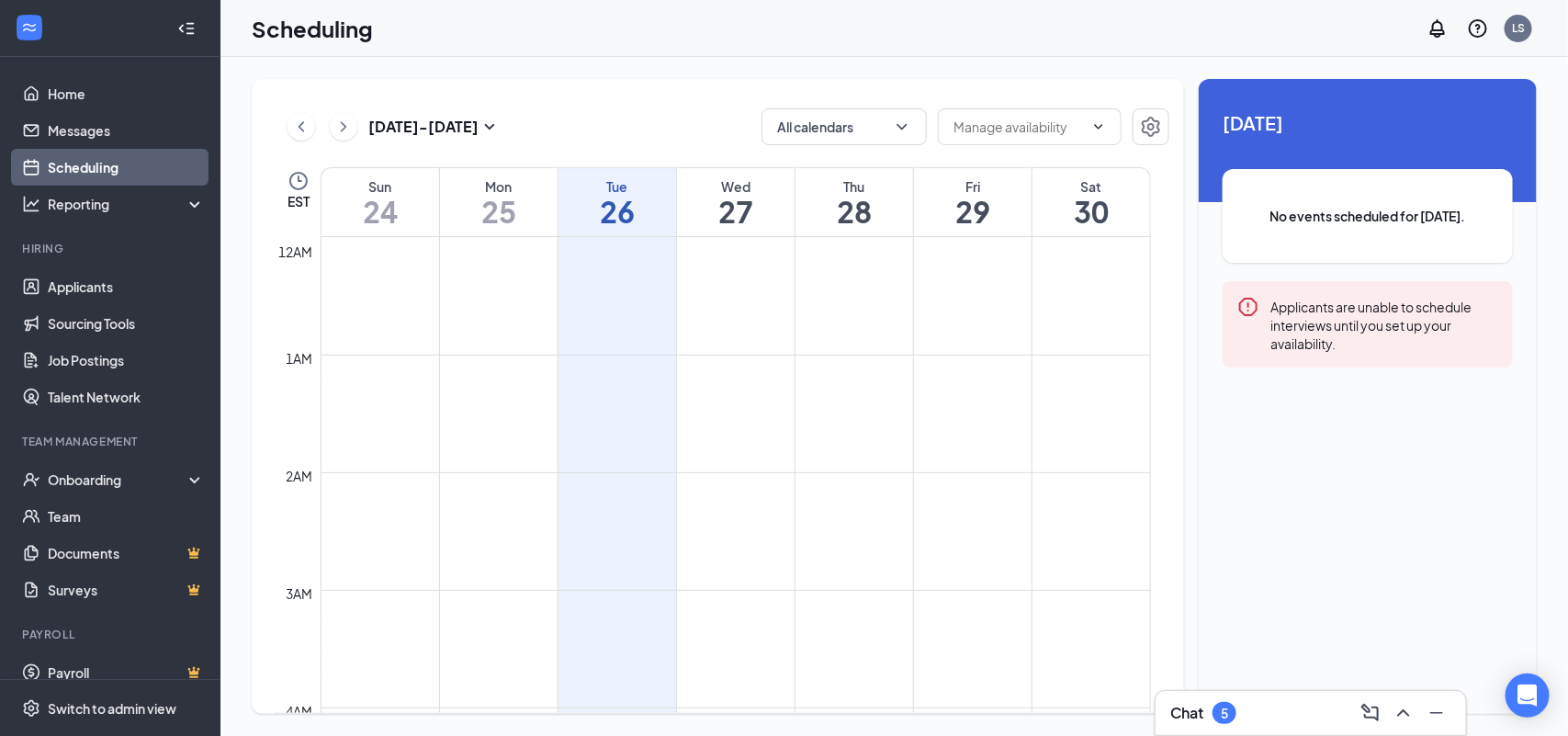
click at [531, 92] on div "[DATE] - [DATE] All calendars EST Sun 24 Mon 25 Tue 26 Wed 27 Thu 28 Fri 29 Sat…" at bounding box center [717, 396] width 933 height 635
